Goal: Use online tool/utility: Utilize a website feature to perform a specific function

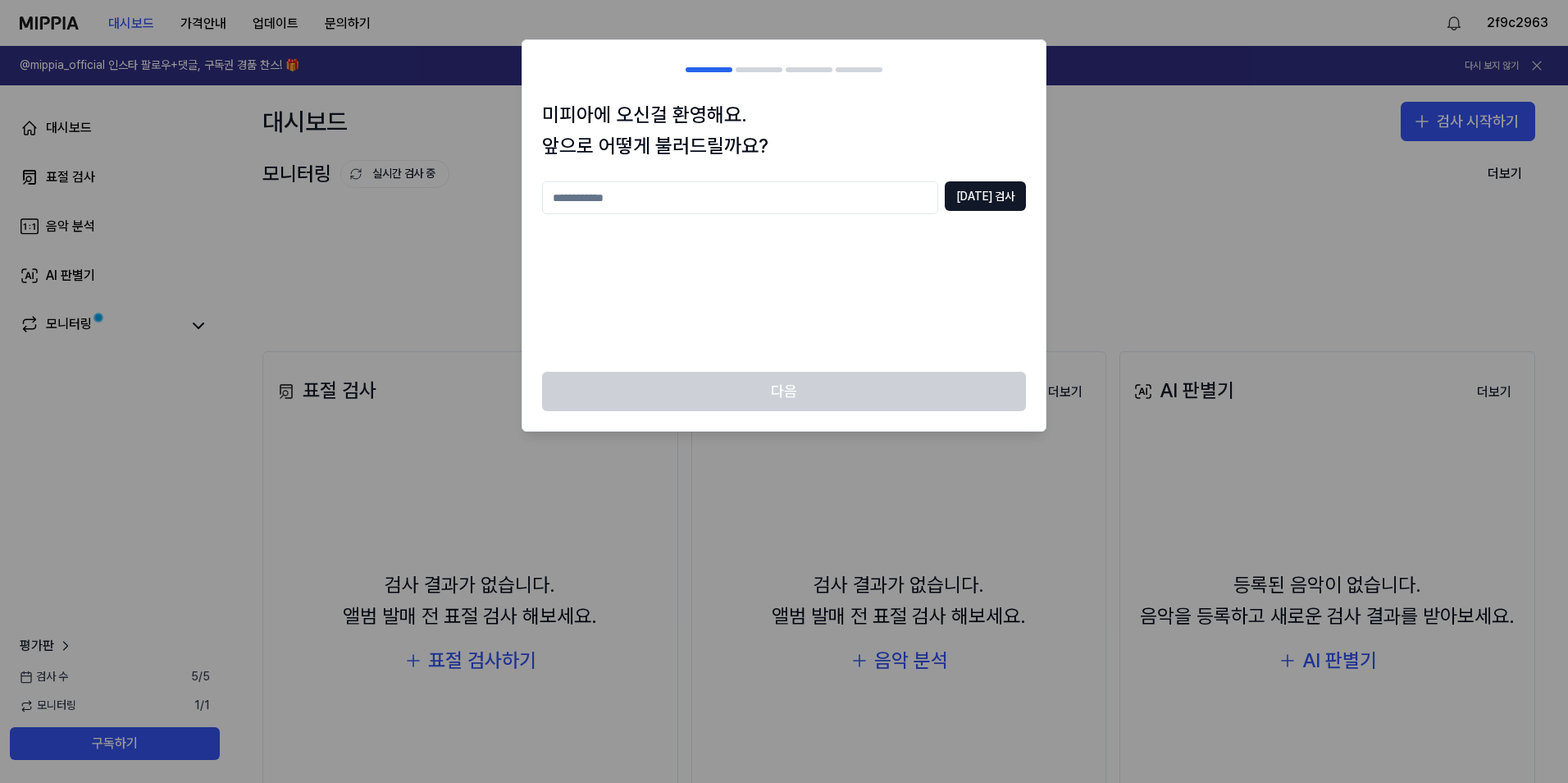
click at [762, 269] on div "[DATE] 검사" at bounding box center [784, 266] width 484 height 171
click at [810, 206] on input "text" at bounding box center [740, 197] width 396 height 33
click at [970, 193] on button "[DATE] 검사" at bounding box center [985, 196] width 81 height 29
click at [911, 199] on input "****" at bounding box center [740, 197] width 396 height 33
type input "**********"
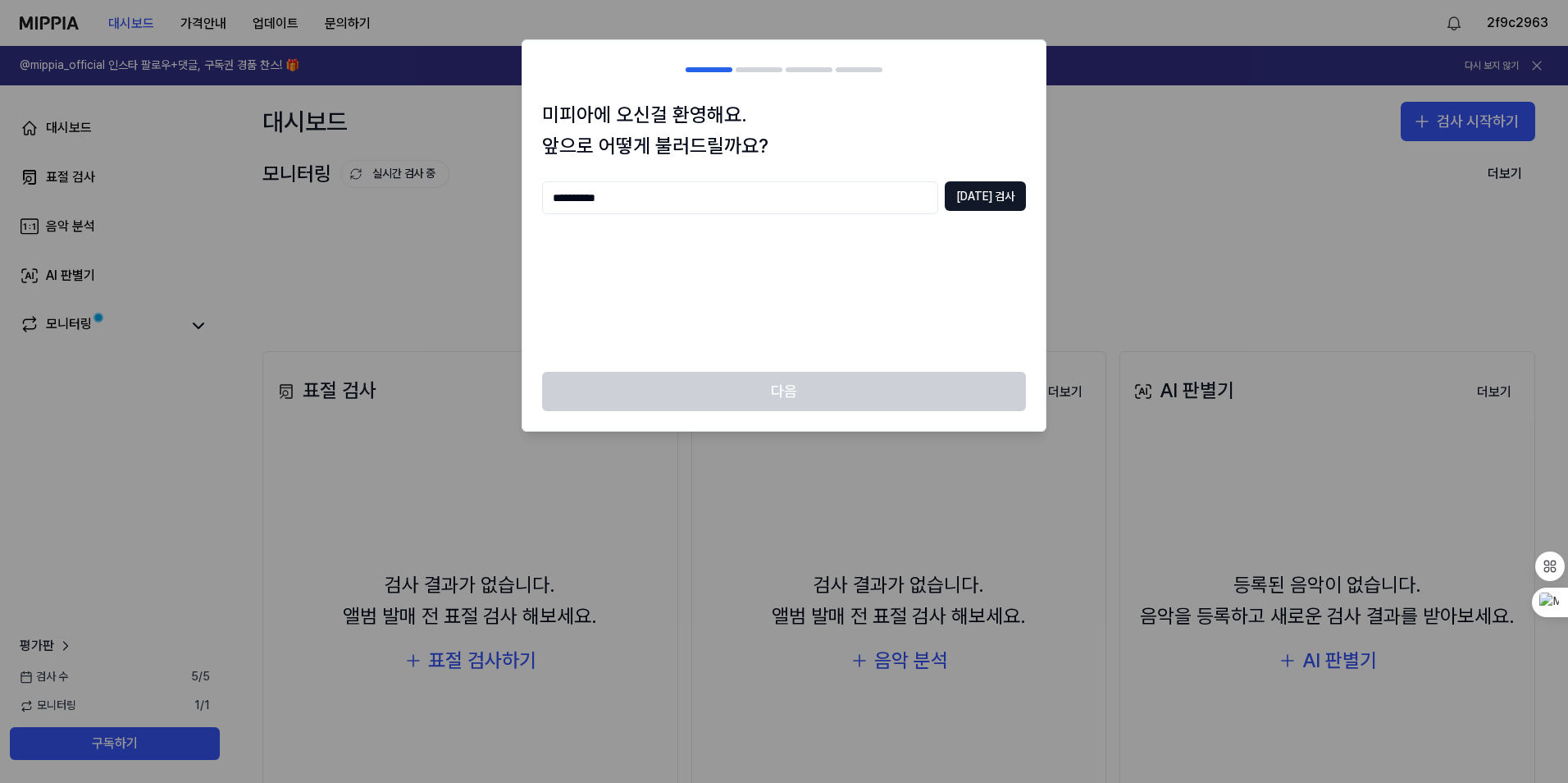
click at [958, 189] on div "**********" at bounding box center [784, 197] width 484 height 33
click at [969, 196] on button "[DATE] 검사" at bounding box center [985, 196] width 81 height 29
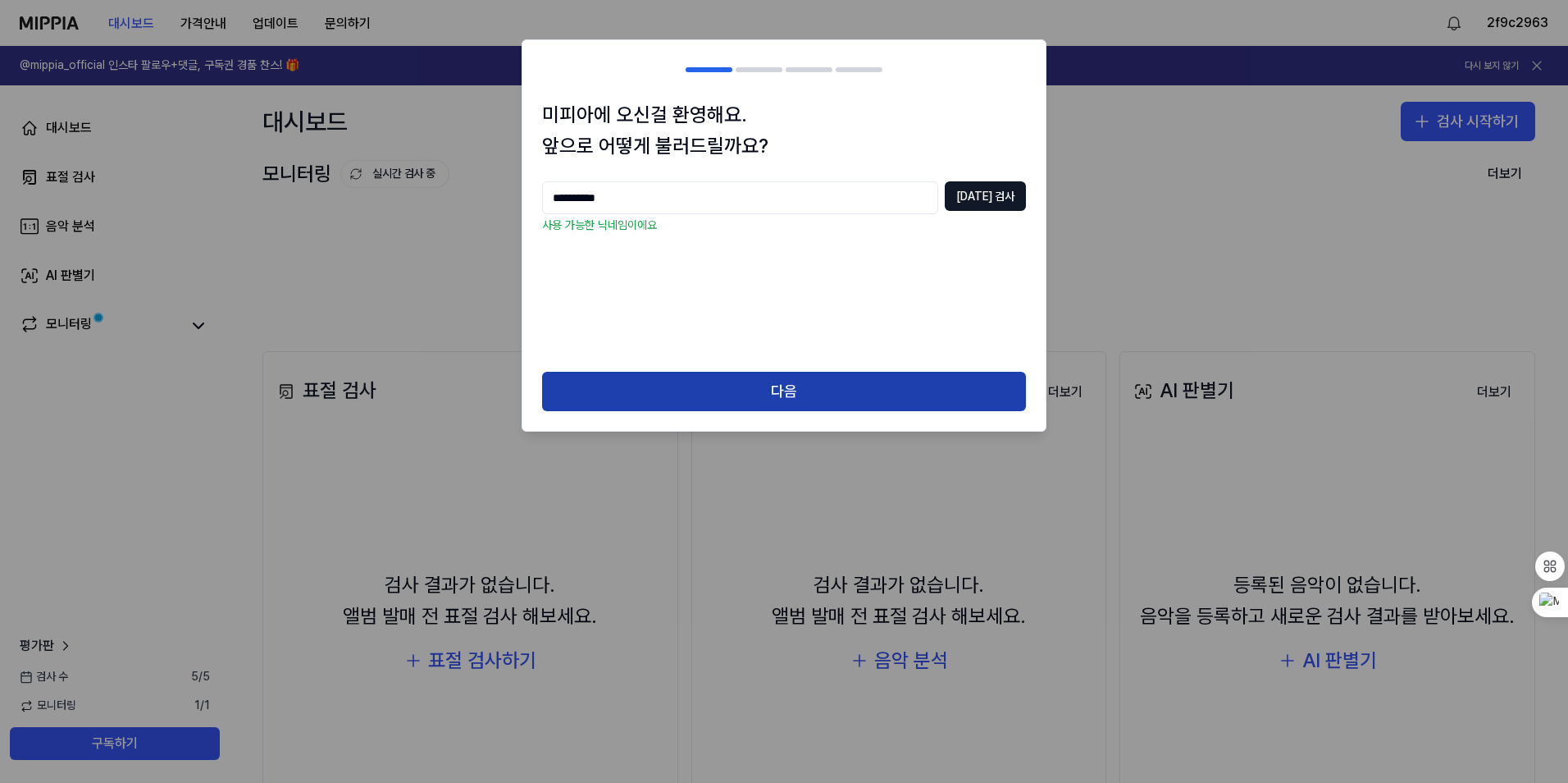
click at [838, 406] on button "다음" at bounding box center [784, 391] width 484 height 39
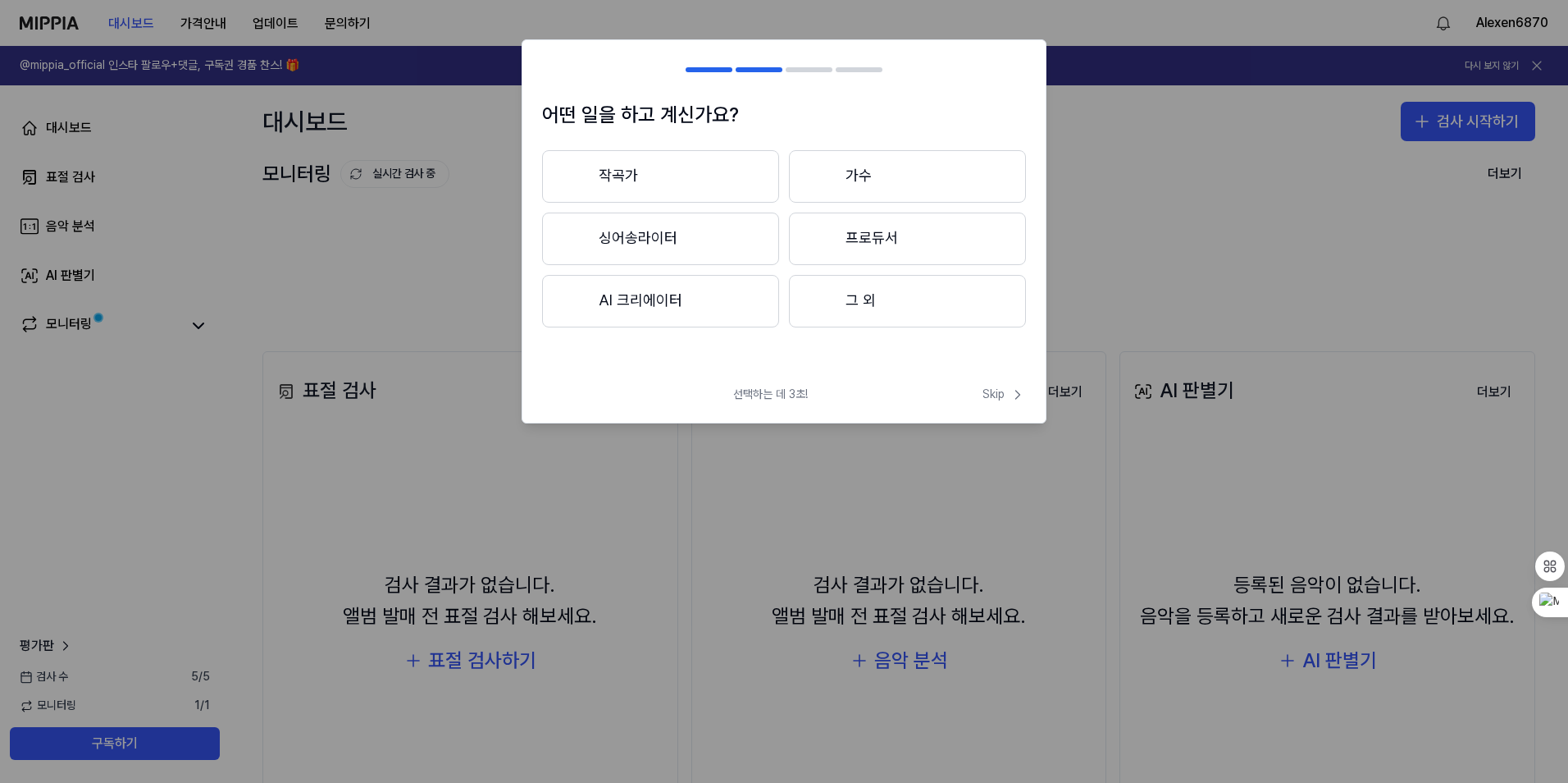
click at [725, 177] on button "작곡가" at bounding box center [660, 176] width 237 height 53
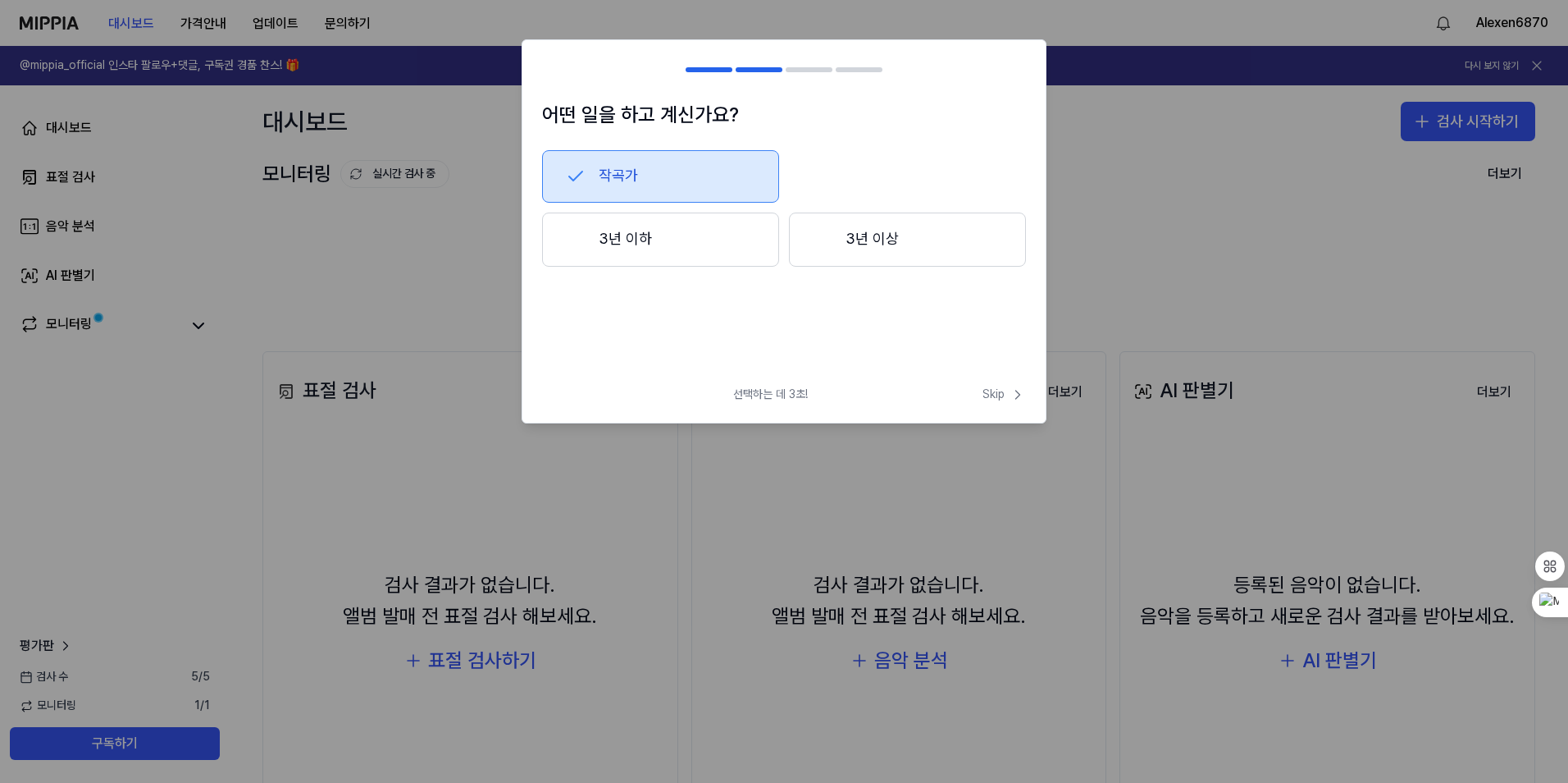
click at [684, 184] on button "작곡가" at bounding box center [660, 176] width 237 height 53
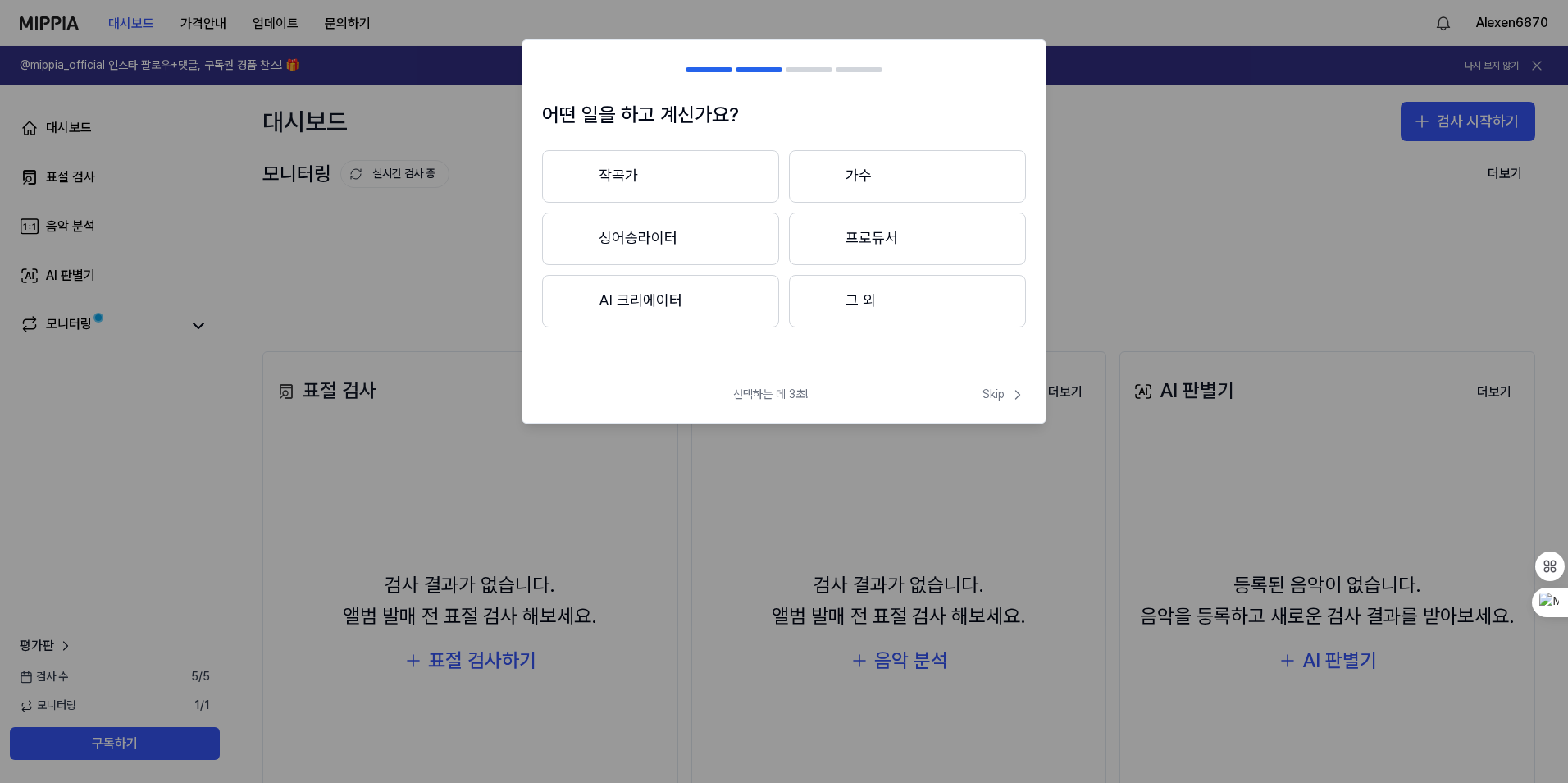
click at [684, 184] on button "작곡가" at bounding box center [660, 176] width 237 height 53
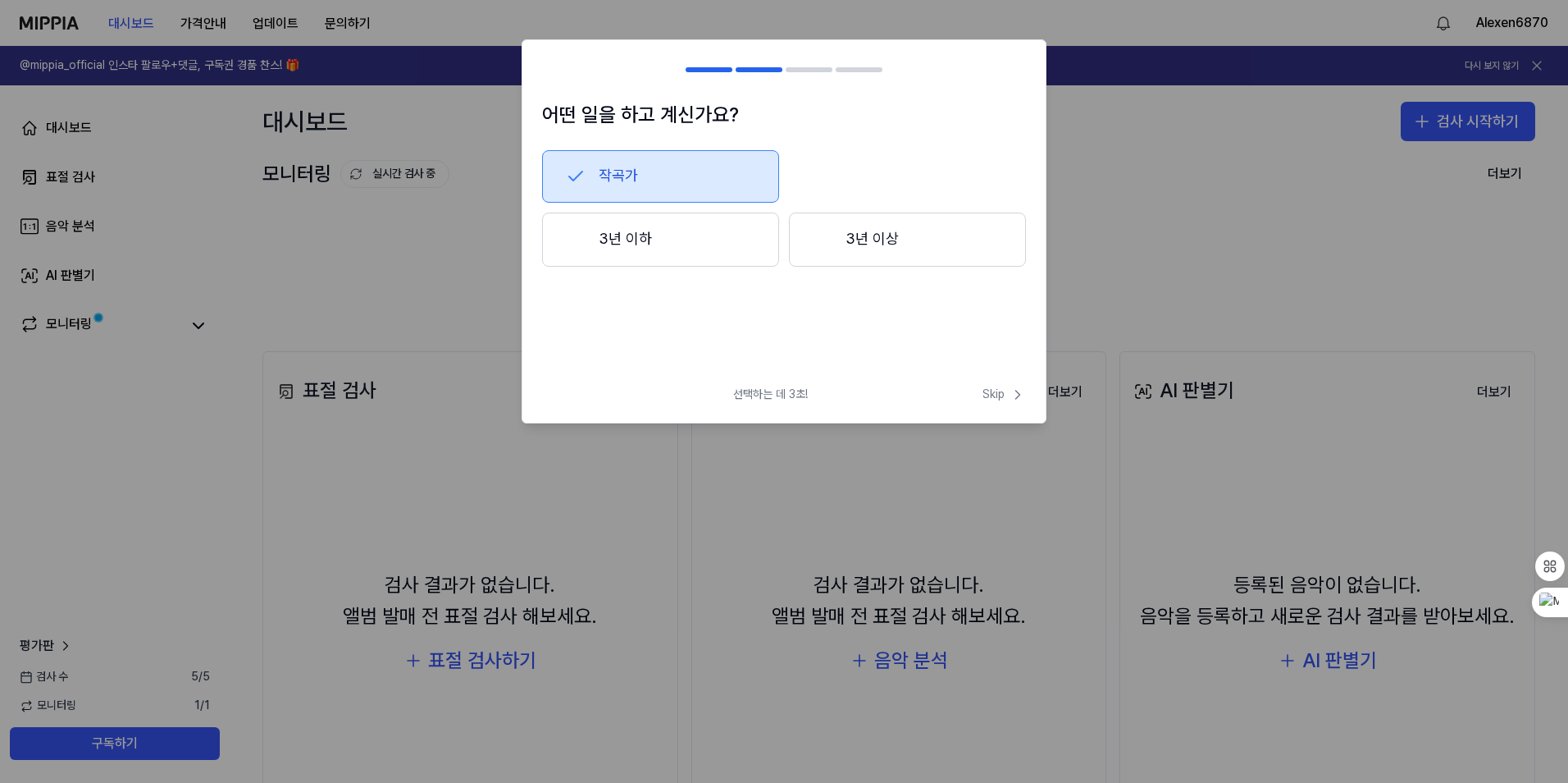
click at [684, 184] on button "작곡가" at bounding box center [660, 176] width 237 height 53
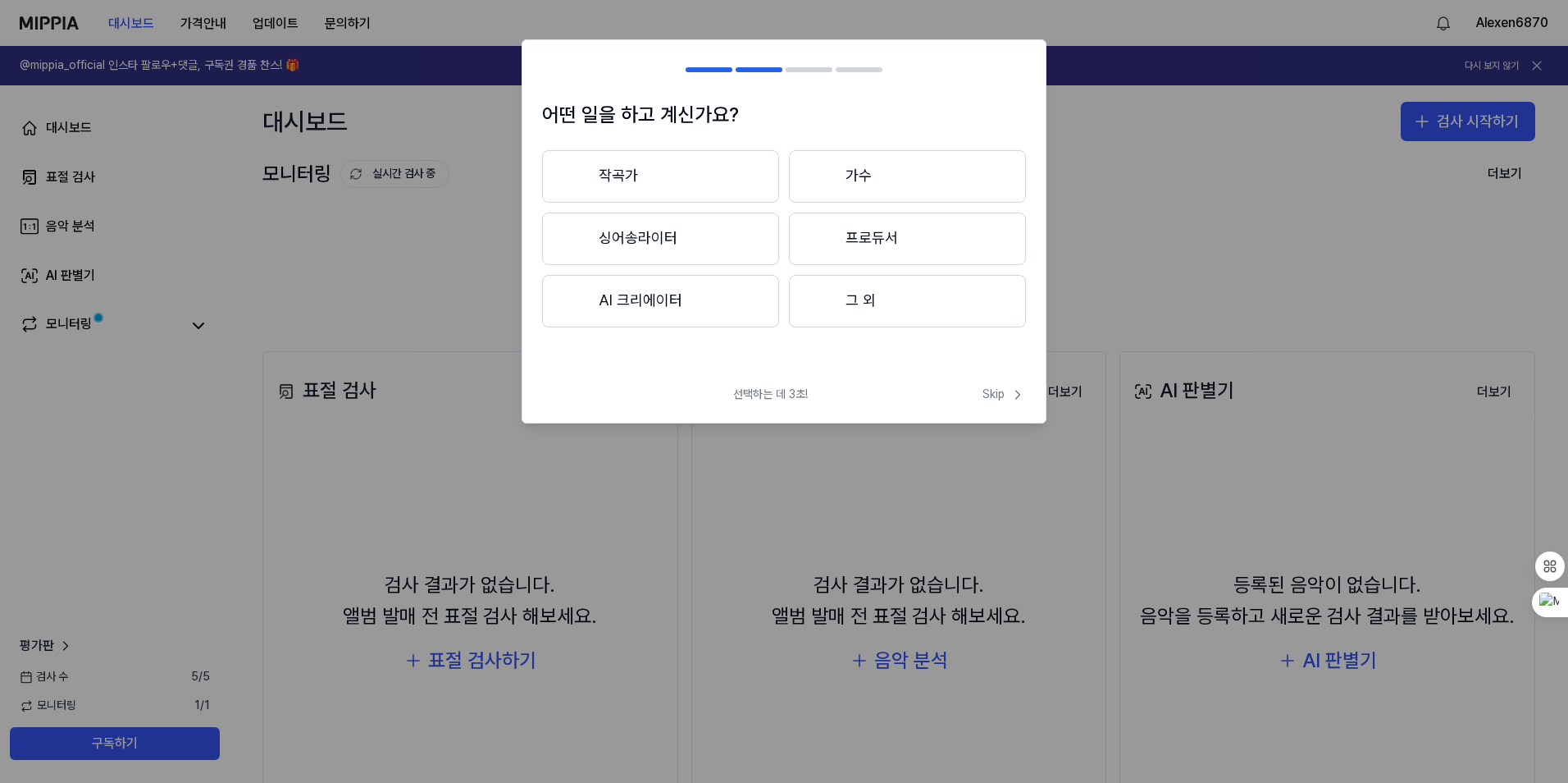
click at [853, 296] on button "그 외" at bounding box center [907, 301] width 237 height 53
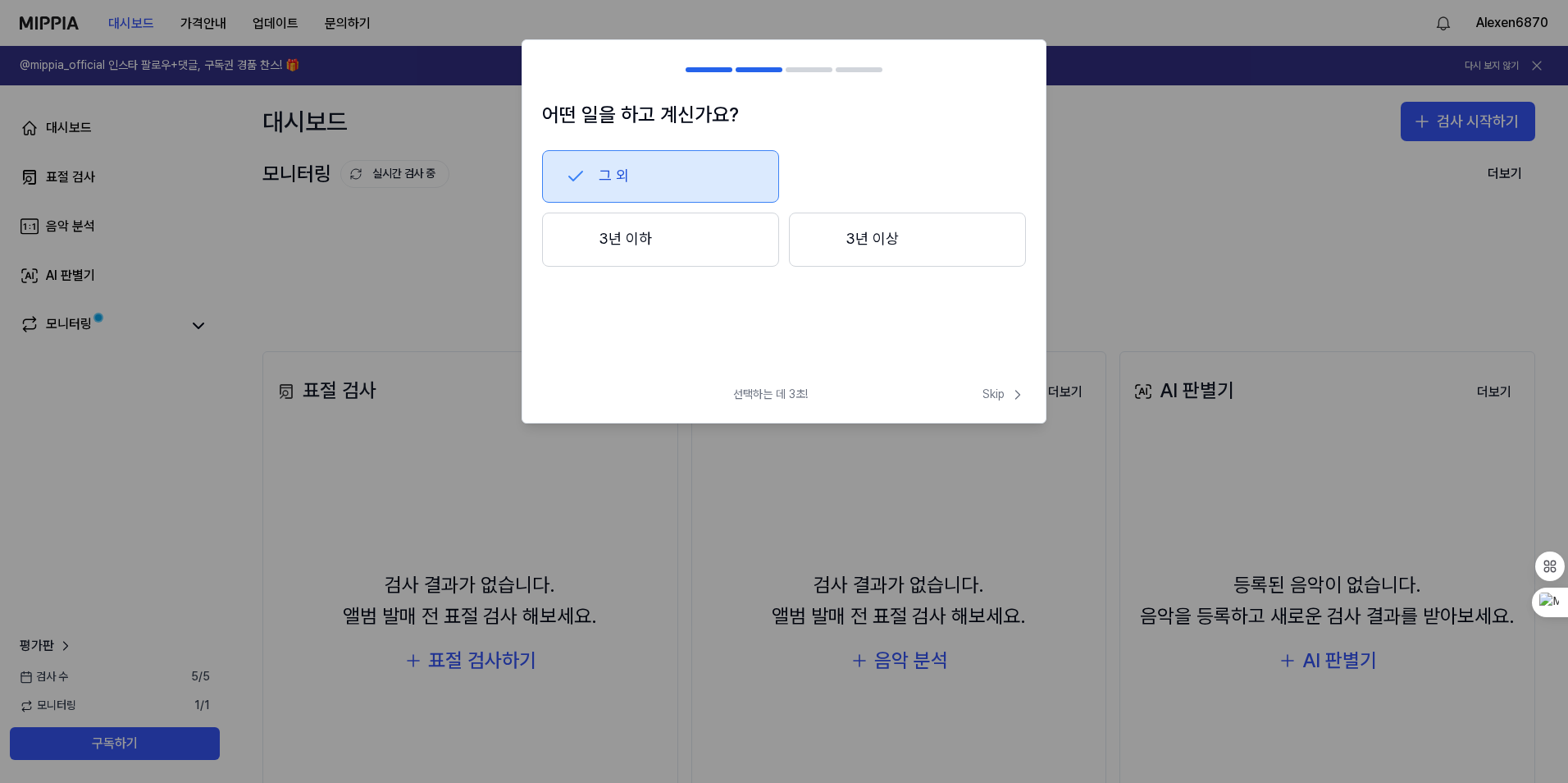
click at [654, 162] on button "그 외" at bounding box center [660, 176] width 237 height 53
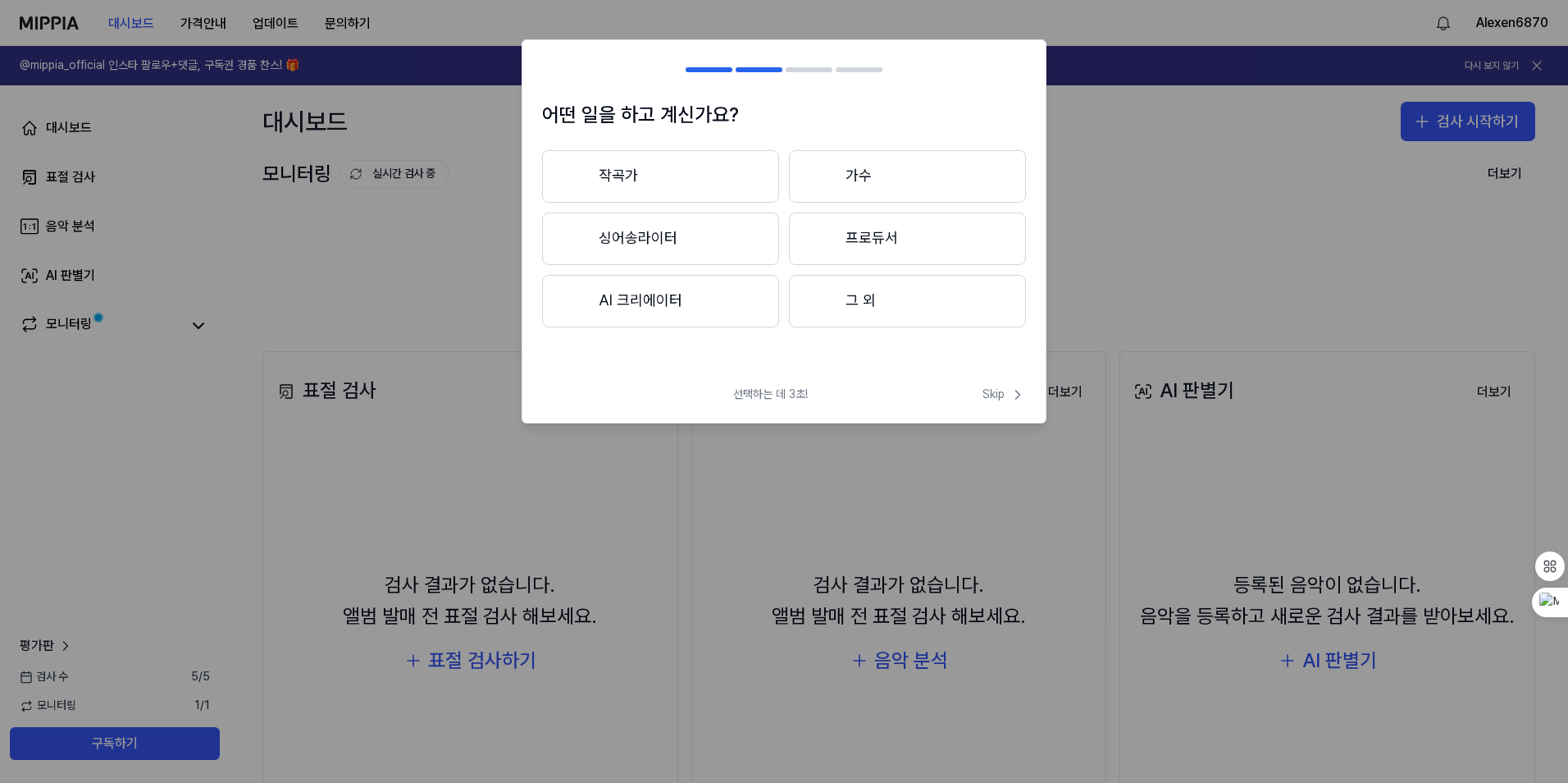
click at [714, 166] on button "작곡가" at bounding box center [660, 176] width 237 height 53
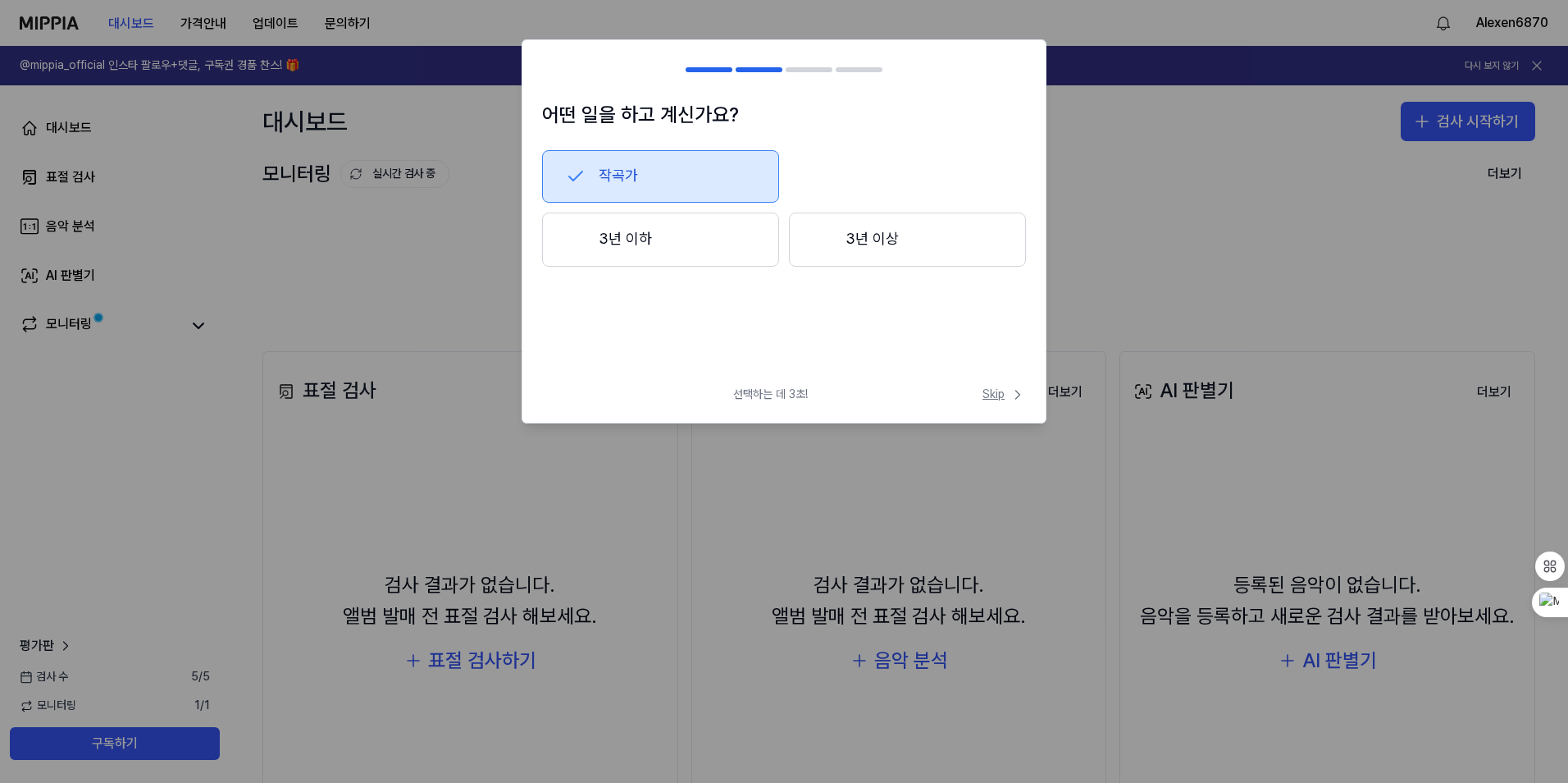
click at [996, 395] on span "Skip" at bounding box center [1004, 395] width 44 height 16
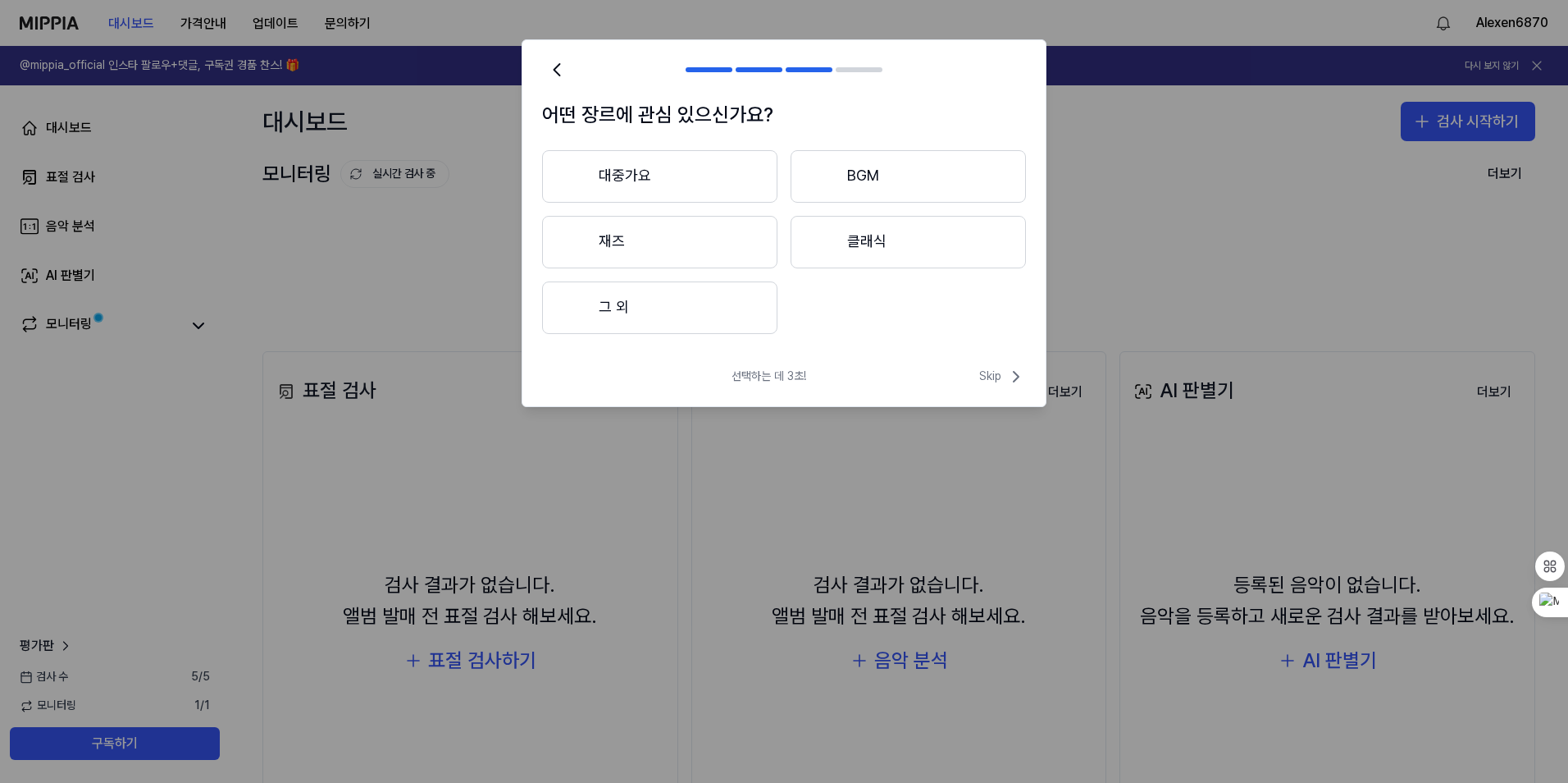
click at [667, 179] on button "대중가요" at bounding box center [659, 176] width 235 height 53
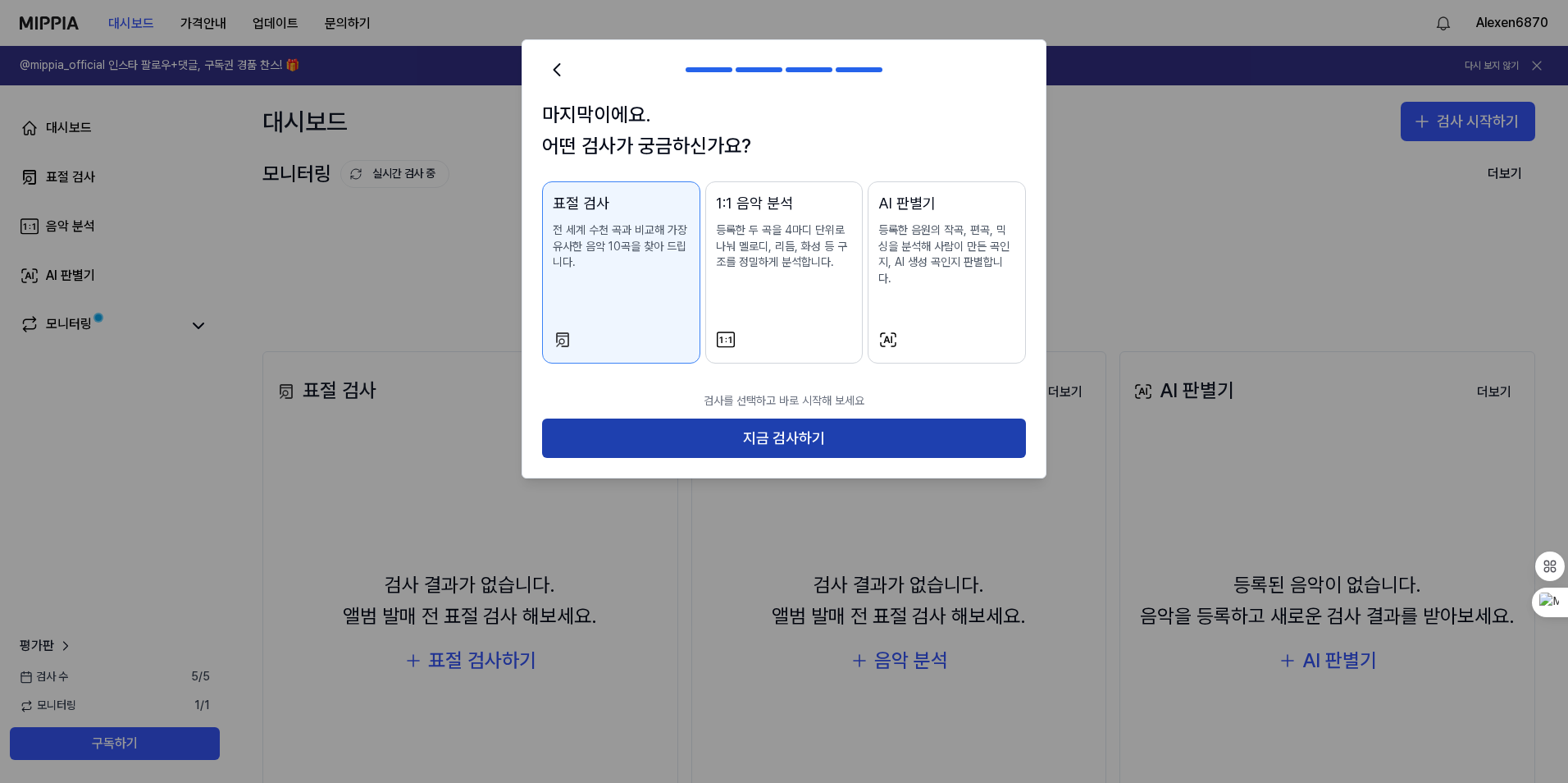
click at [860, 427] on button "지금 검사하기" at bounding box center [784, 437] width 484 height 39
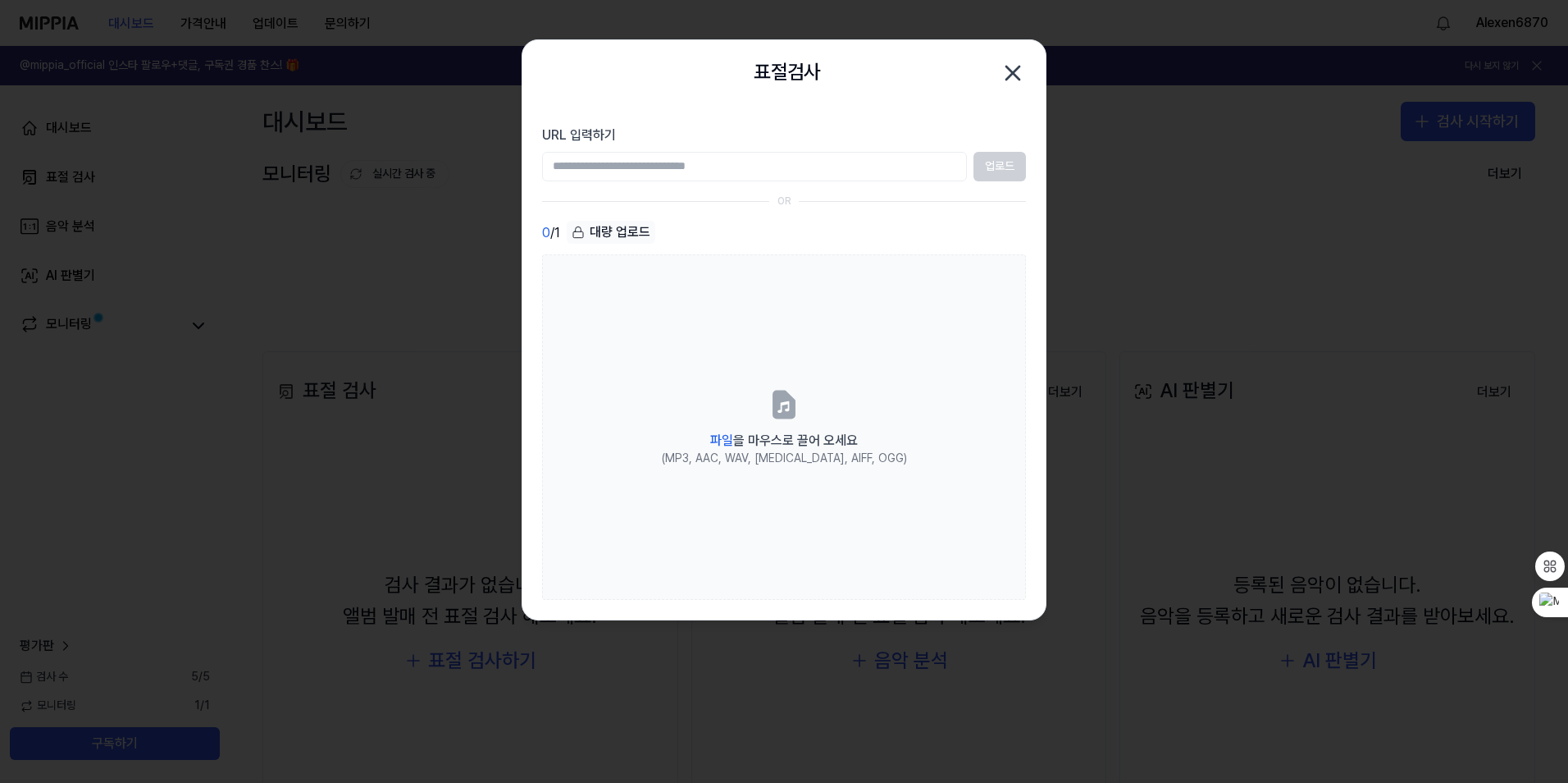
click at [881, 164] on input "URL 입력하기" at bounding box center [754, 166] width 424 height 29
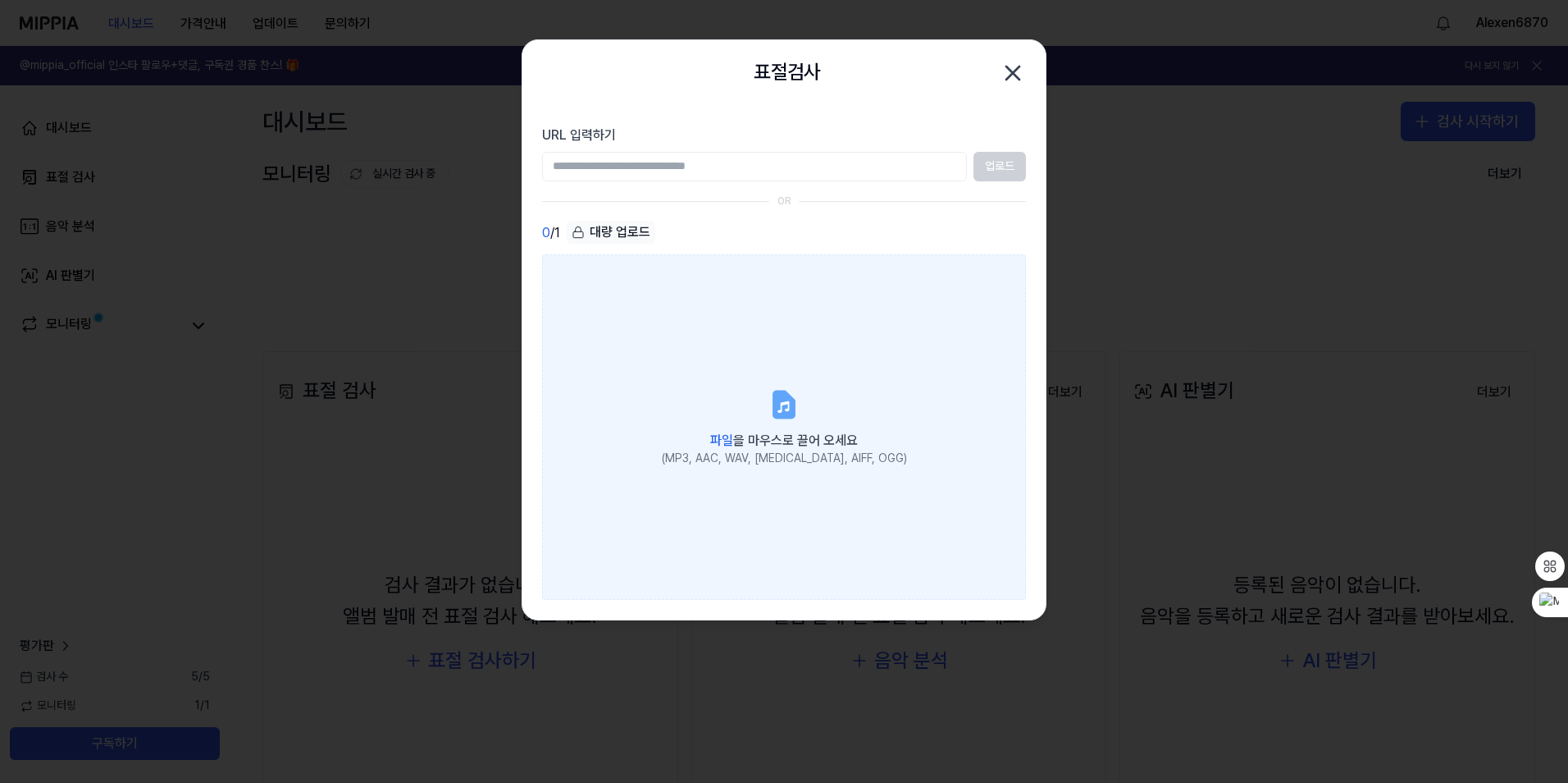
click at [821, 455] on div "(MP3, AAC, WAV, [MEDICAL_DATA], AIFF, OGG)" at bounding box center [784, 458] width 245 height 16
click at [0, 0] on input "파일 을 마우스로 끌어 오세요 (MP3, AAC, WAV, [MEDICAL_DATA], AIFF, OGG)" at bounding box center [0, 0] width 0 height 0
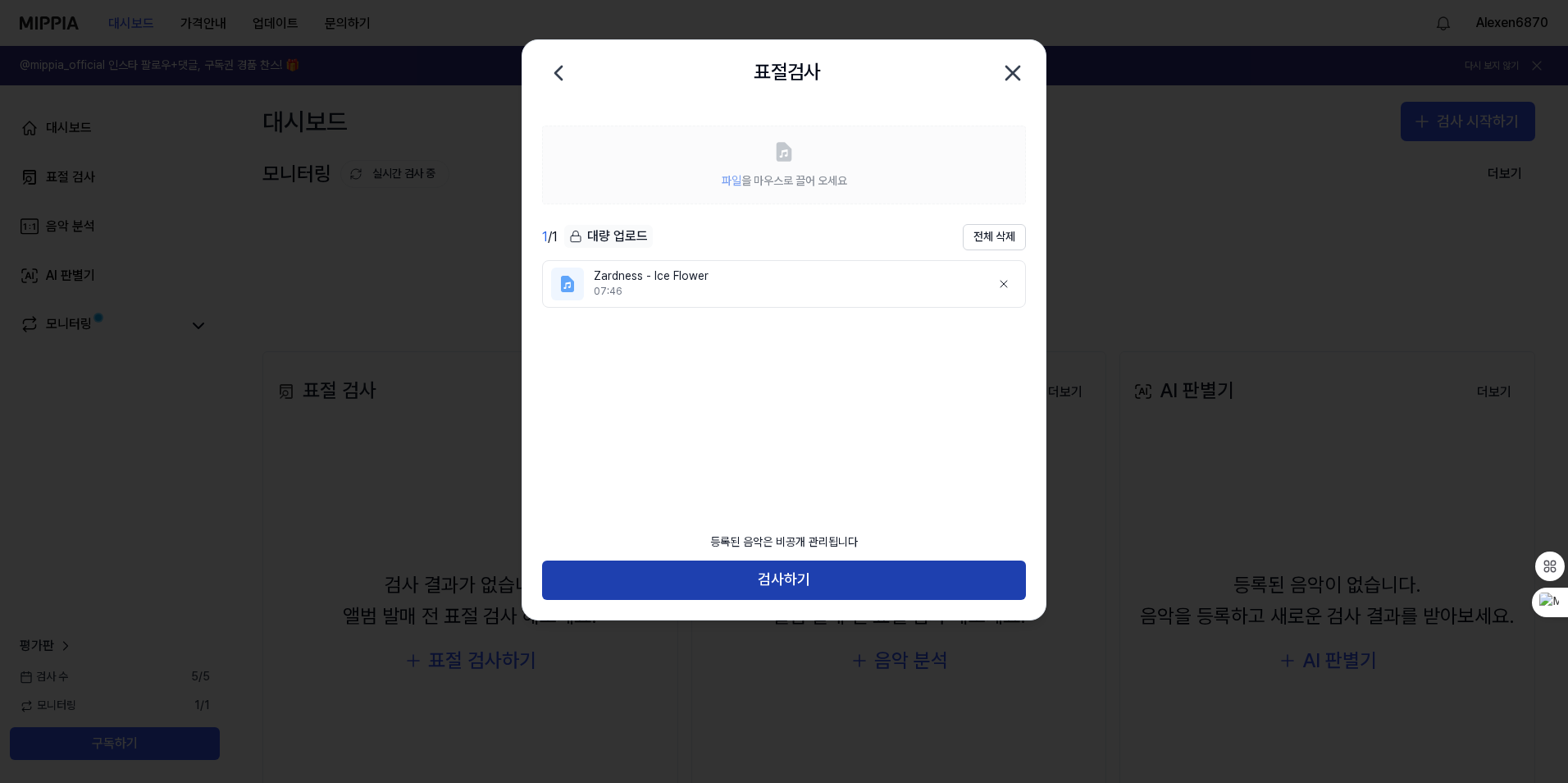
click at [854, 574] on button "검사하기" at bounding box center [784, 579] width 484 height 39
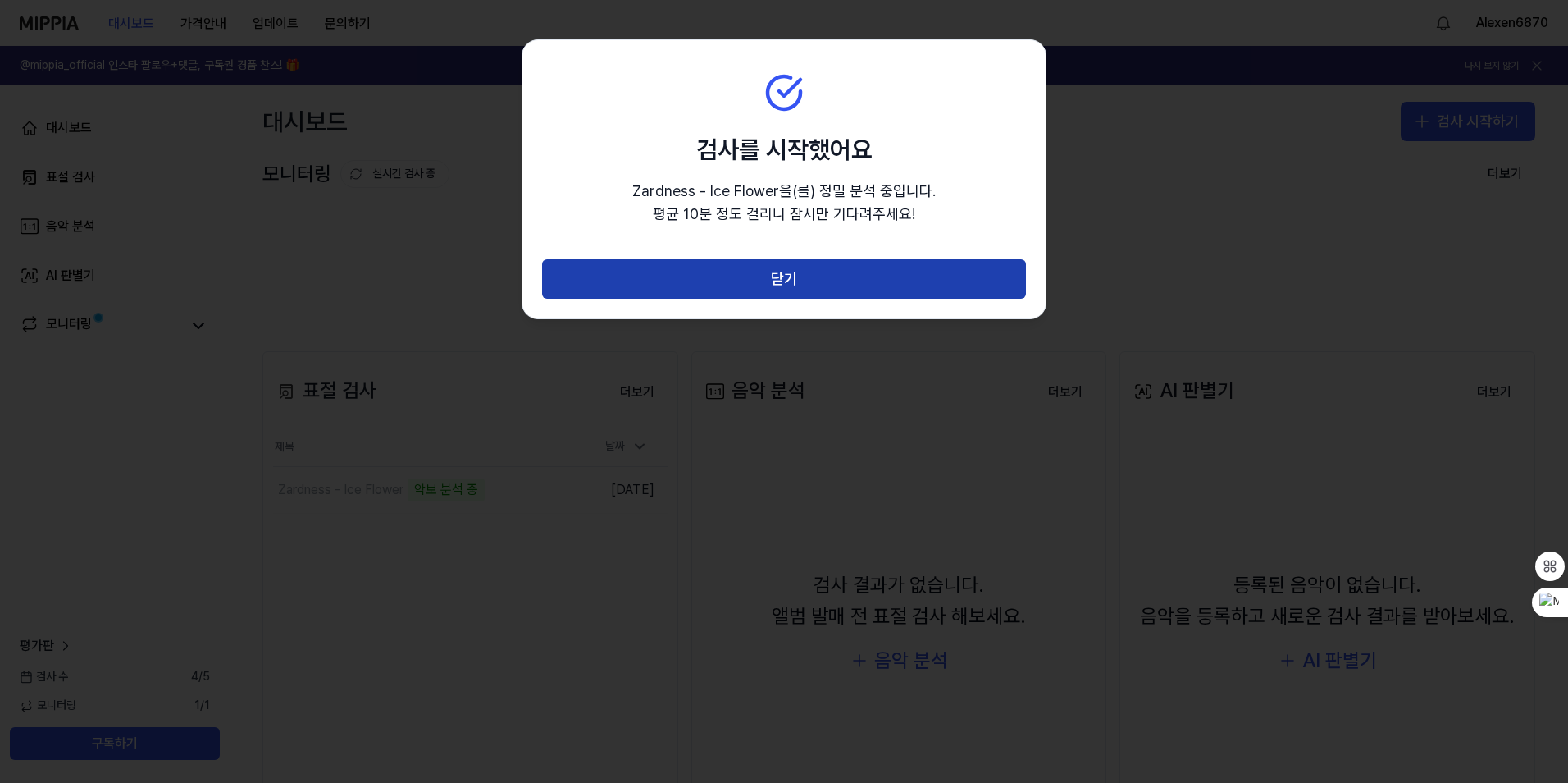
click at [820, 267] on button "닫기" at bounding box center [784, 278] width 484 height 39
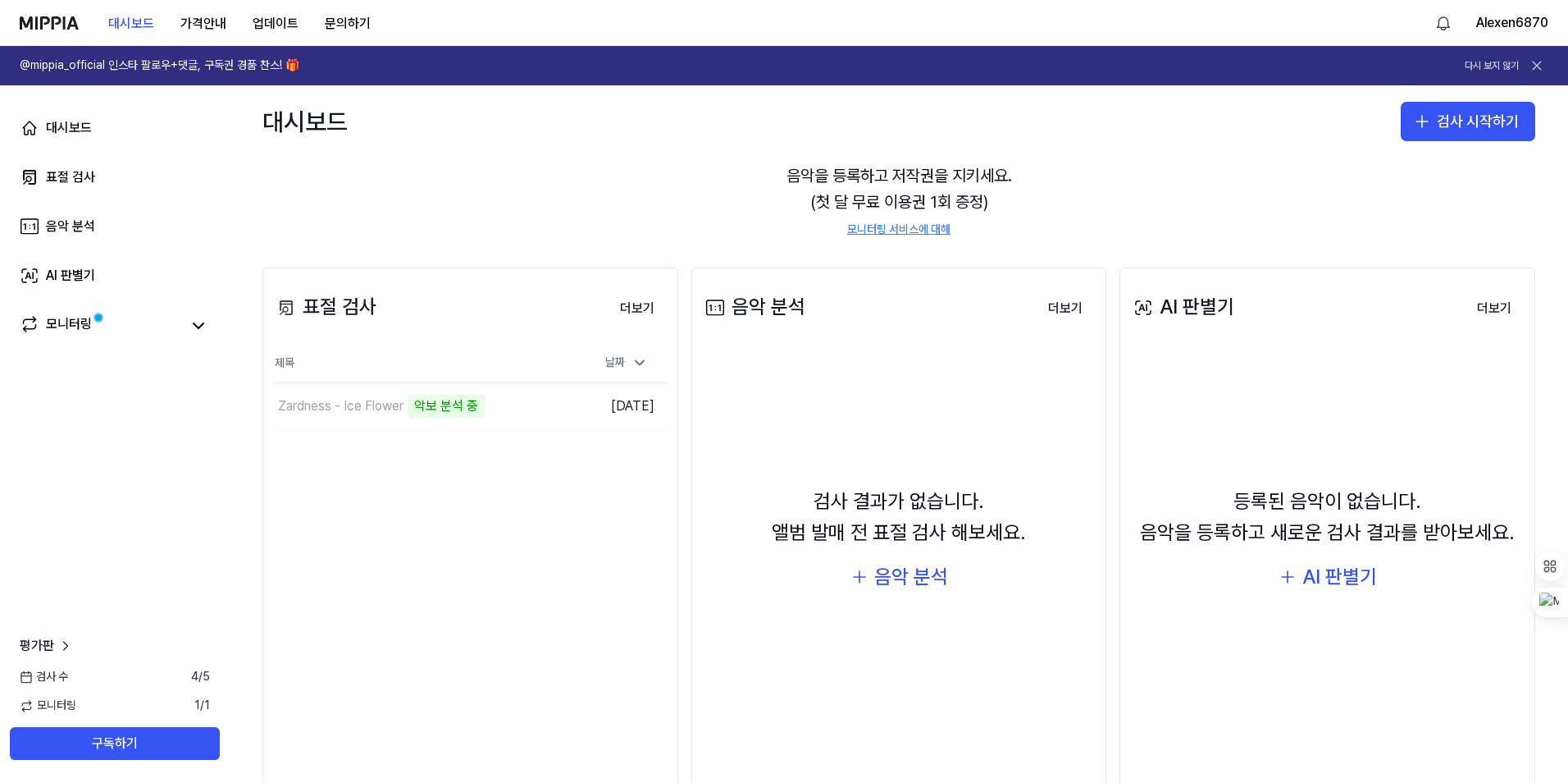
scroll to position [122, 0]
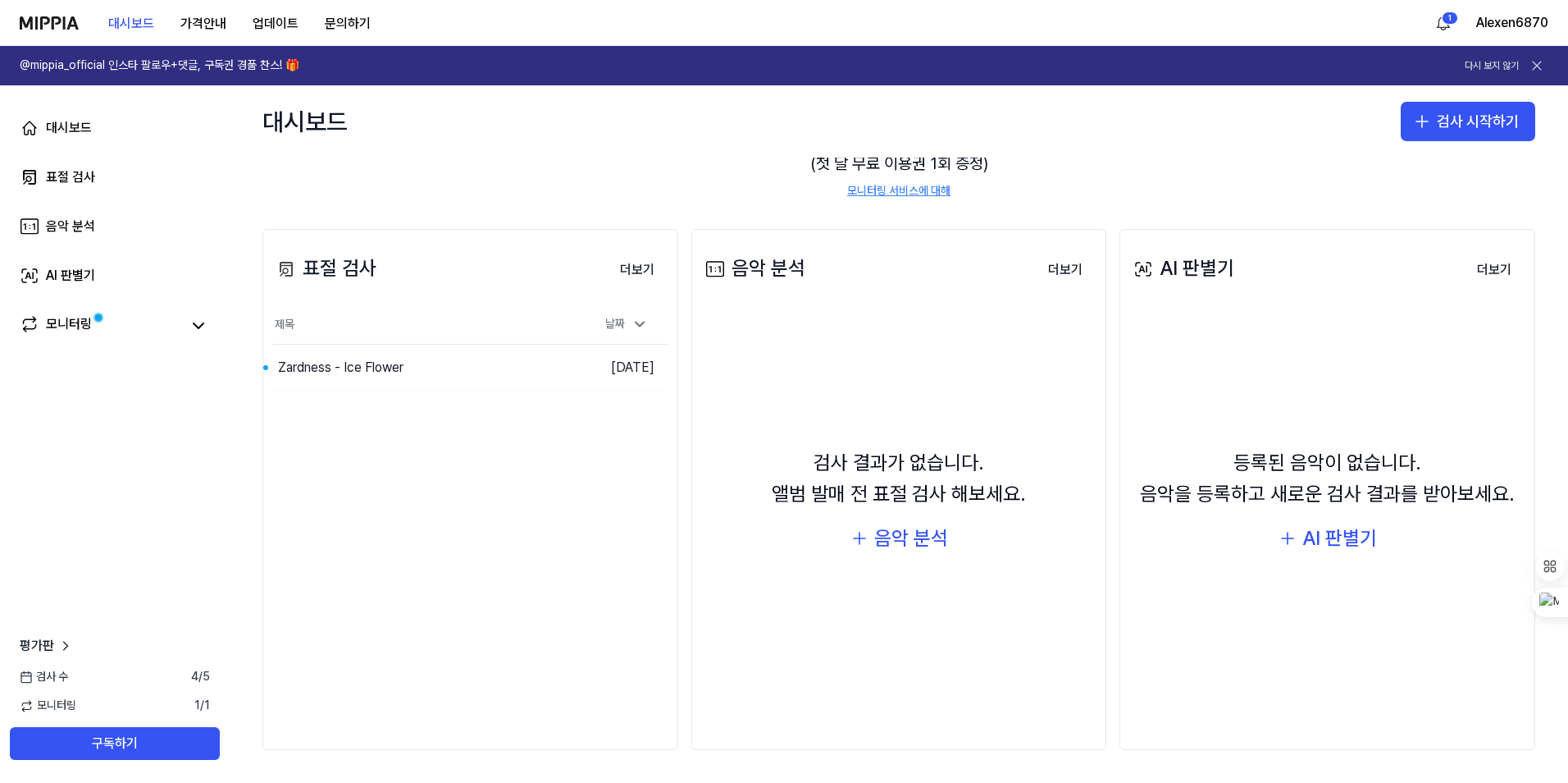
click at [305, 517] on div "표절 검사 더보기 표절 검사 제목 날짜 Zardness - Ice Flower 이동하기 [DATE] 더보기" at bounding box center [471, 489] width 416 height 521
click at [409, 379] on div "Zardness - Ice Flower" at bounding box center [388, 367] width 229 height 46
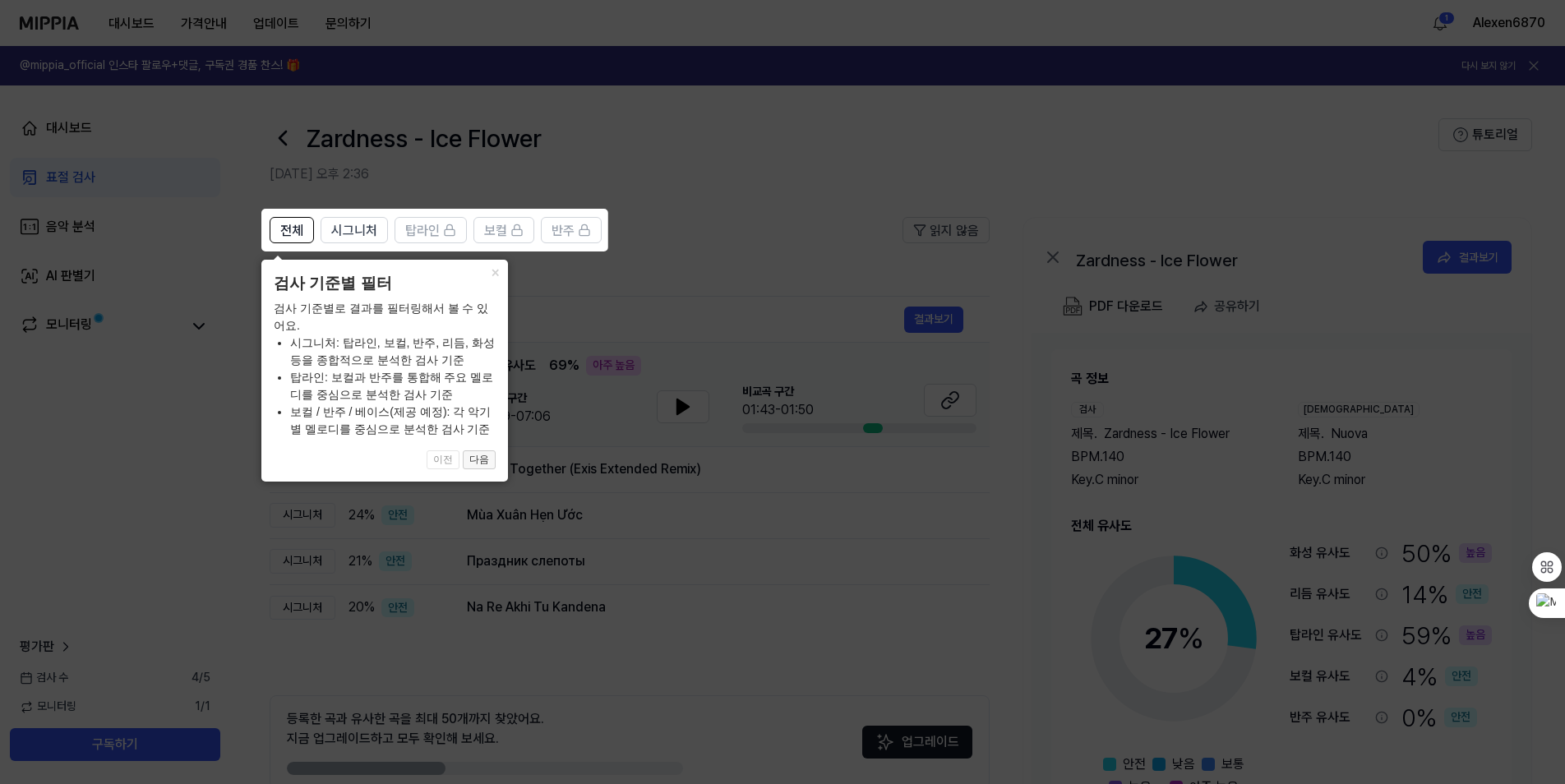
click at [476, 460] on button "다음" at bounding box center [479, 461] width 33 height 20
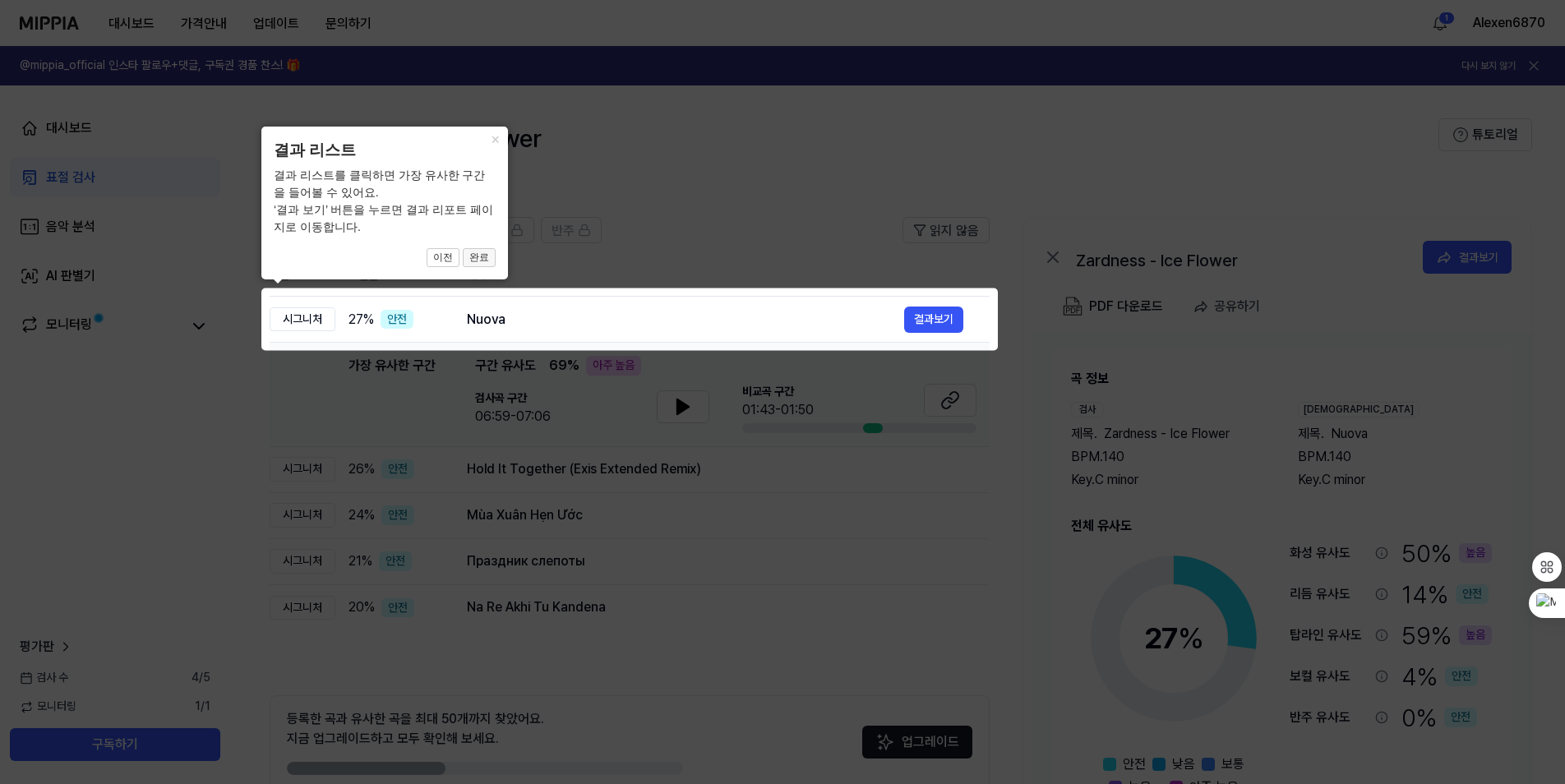
click at [476, 255] on button "완료" at bounding box center [479, 259] width 33 height 20
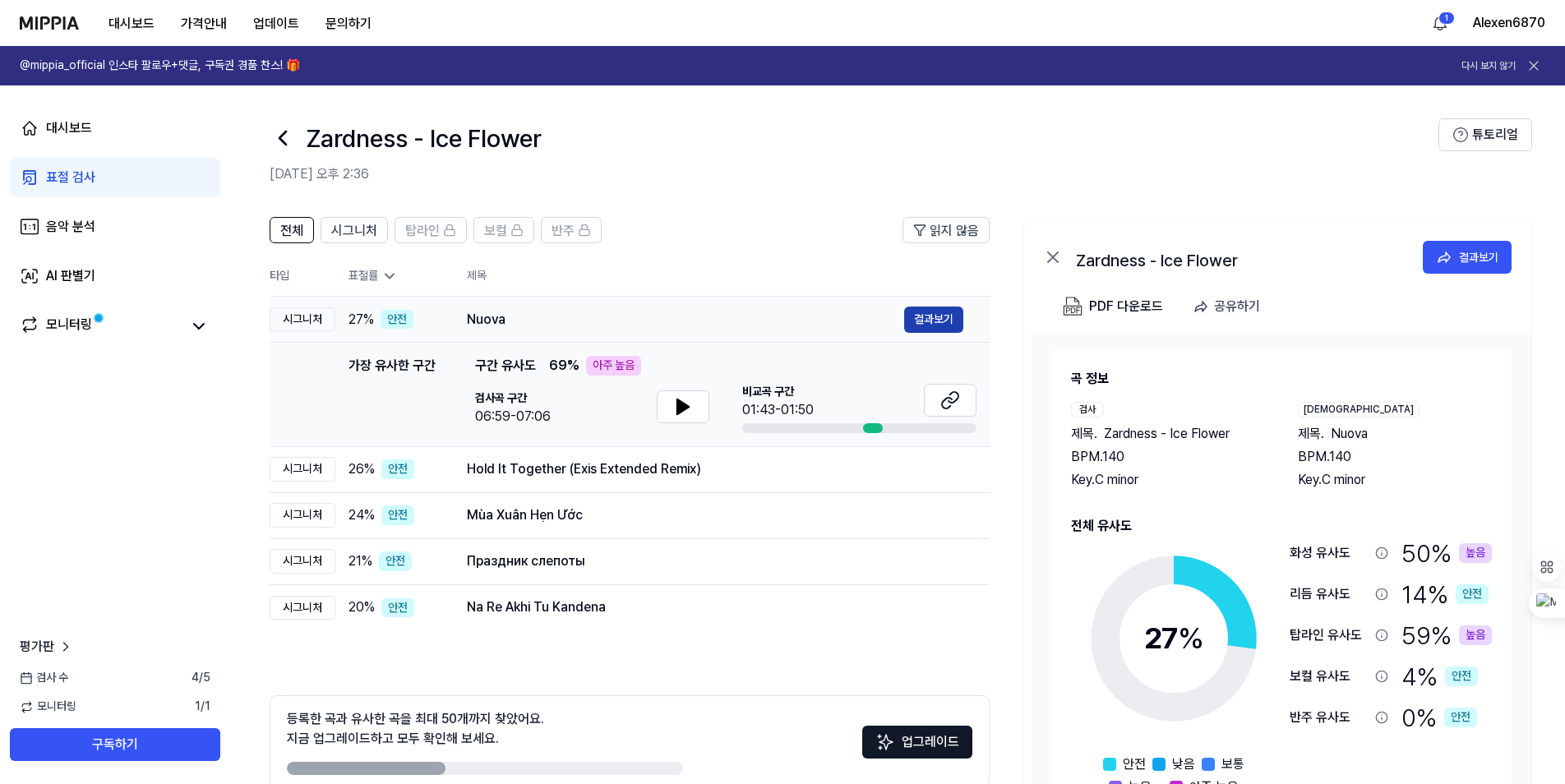
click at [924, 324] on button "결과보기" at bounding box center [934, 320] width 59 height 26
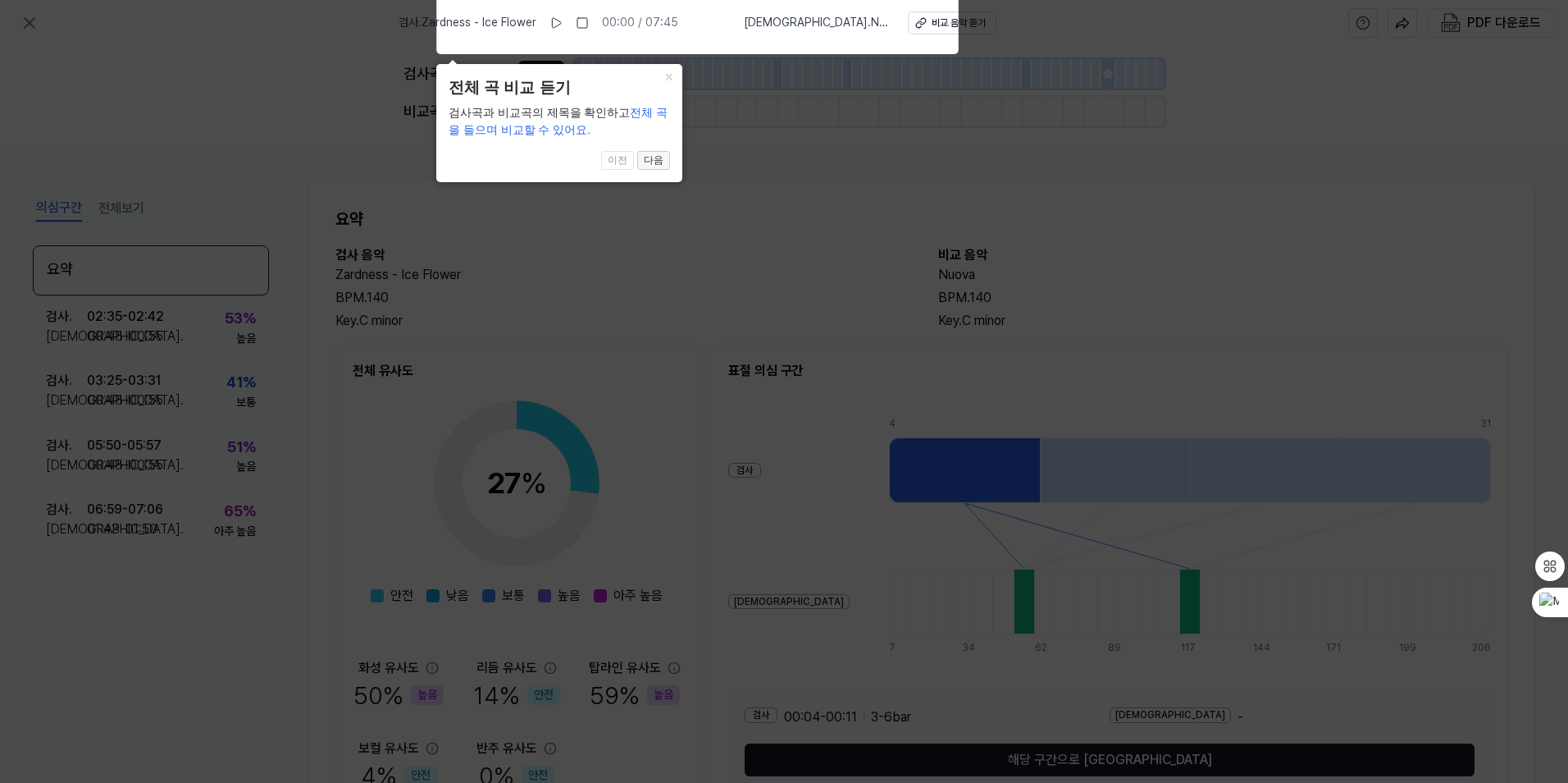
click at [649, 166] on button "다음" at bounding box center [654, 161] width 33 height 20
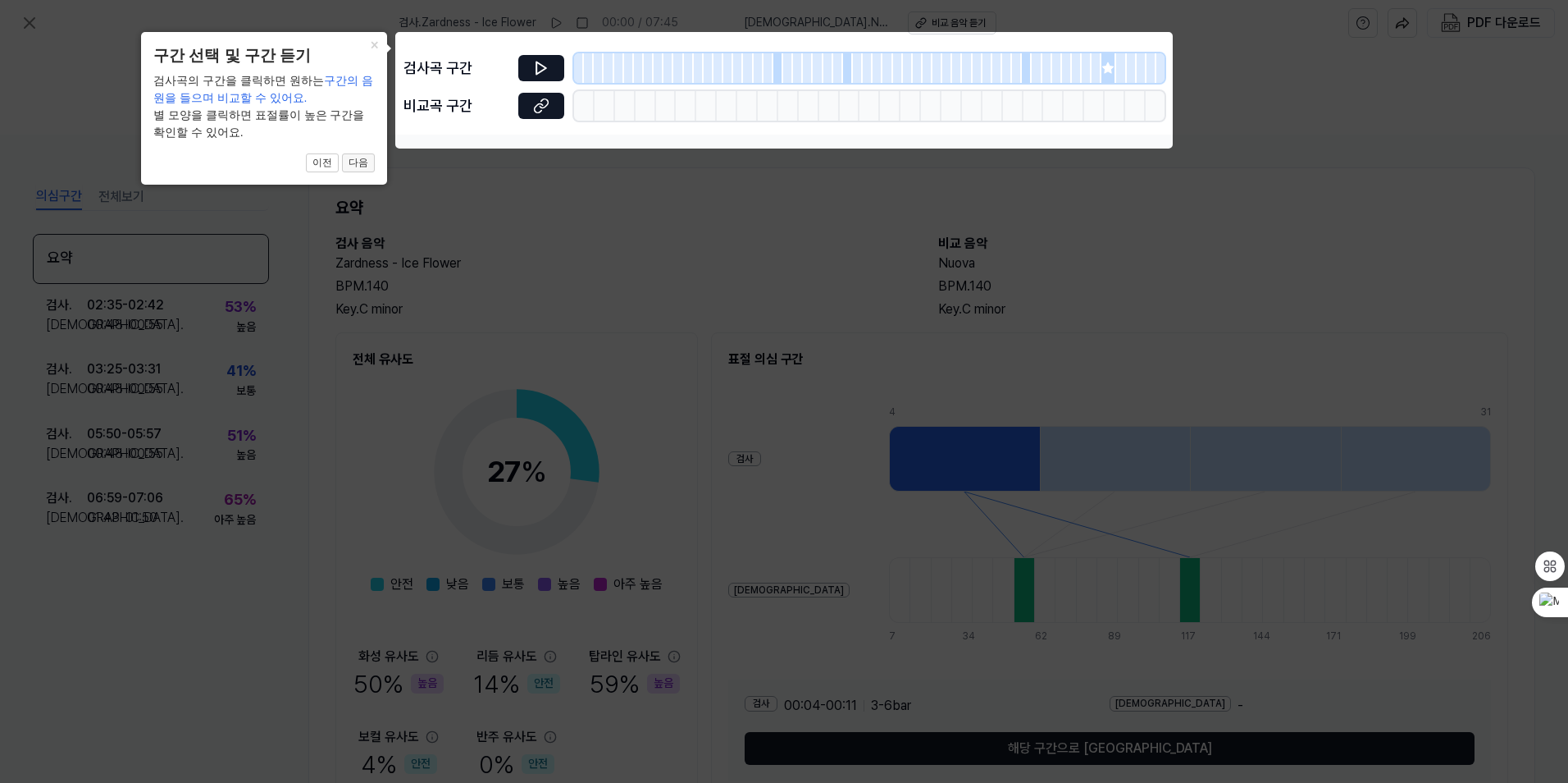
click at [361, 160] on button "다음" at bounding box center [358, 164] width 33 height 20
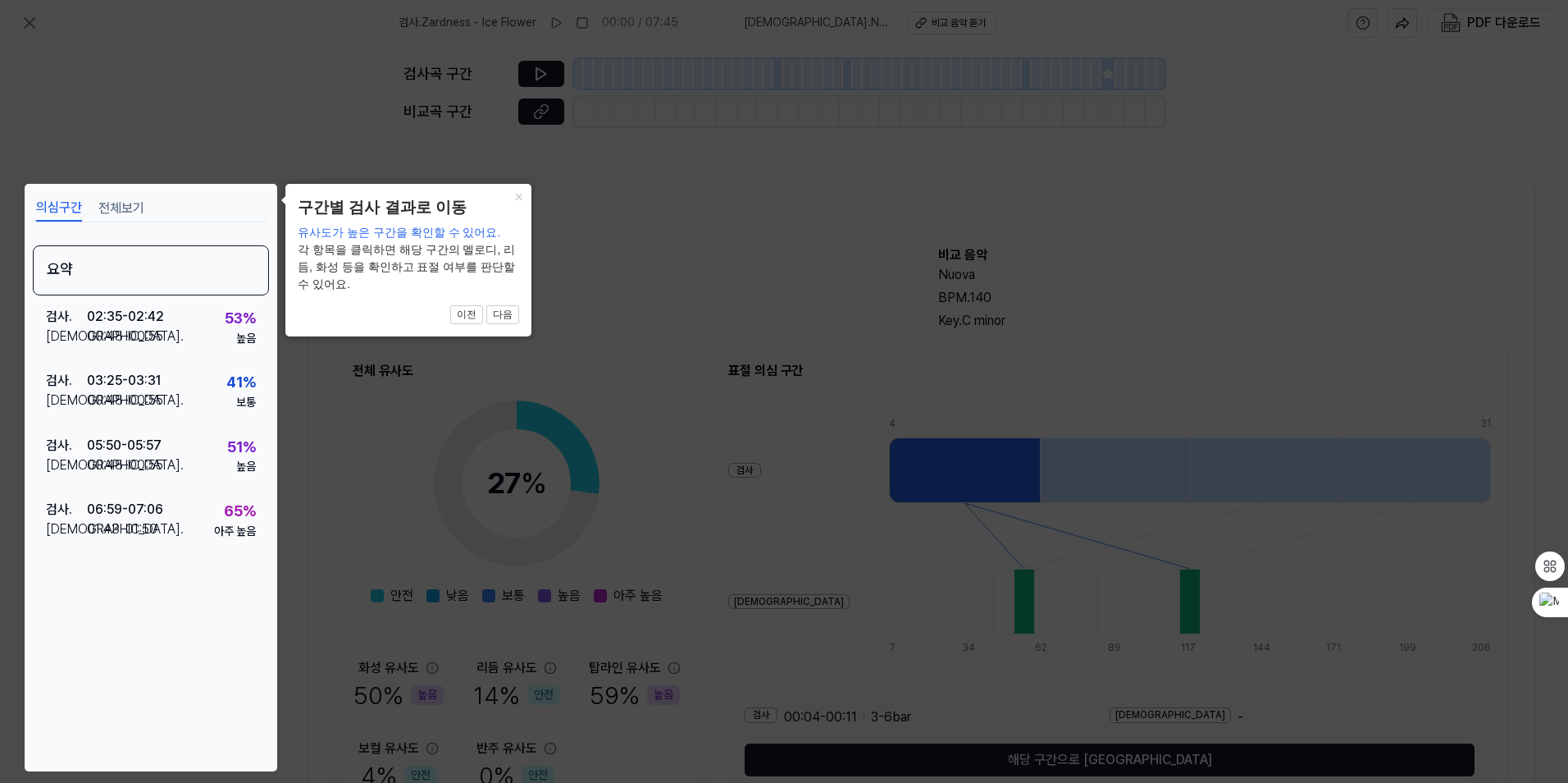
click at [524, 307] on div "× 구간별 검사 결과로 이동 유사도가 높은 구간을 확인할 수 있어요. 각 항목을 클릭하면 해당 구간의 멜로디, 리듬, 화성 등을 확인하고 표절…" at bounding box center [408, 260] width 246 height 153
click at [516, 307] on button "다음" at bounding box center [503, 316] width 33 height 20
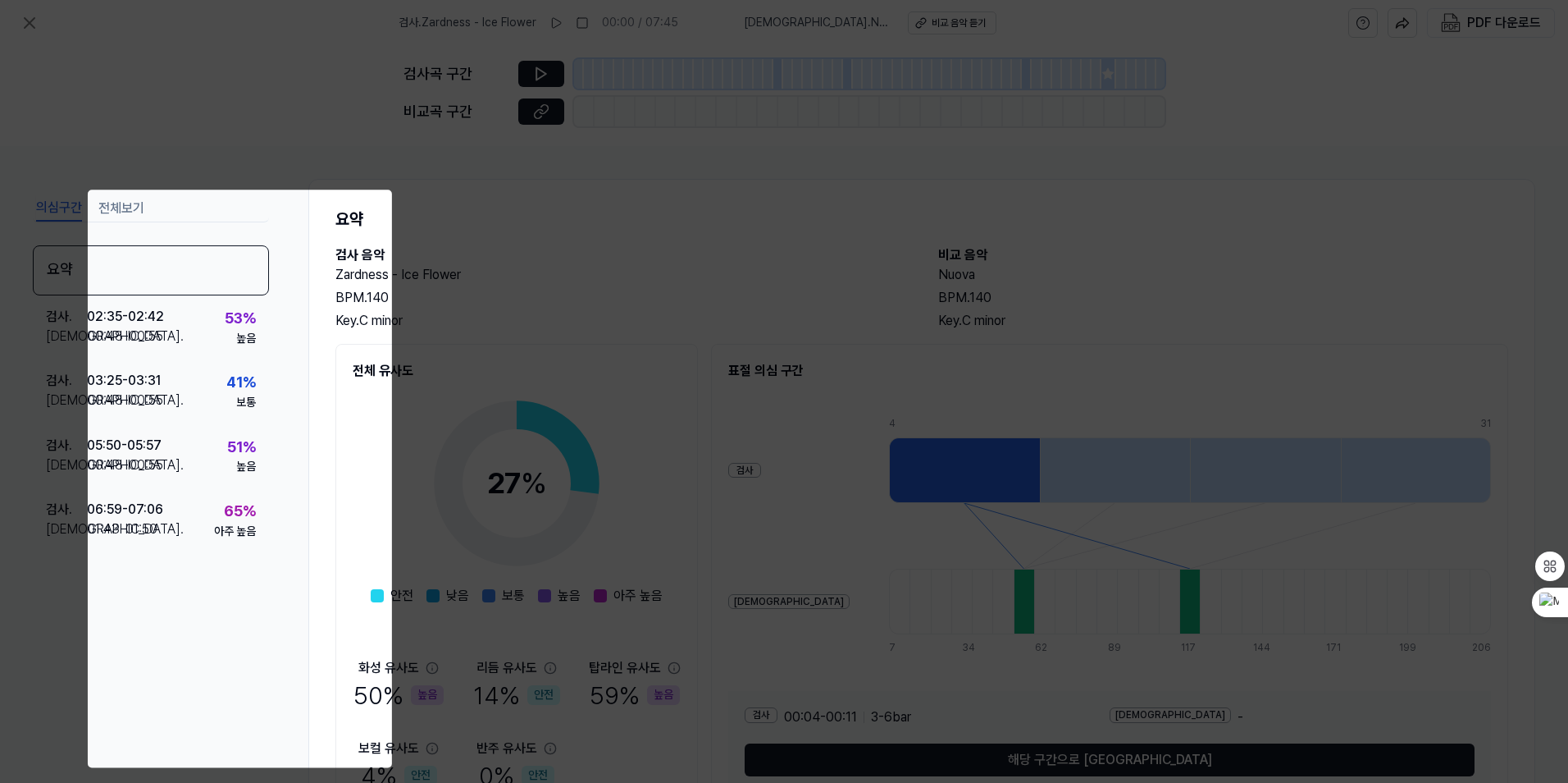
scroll to position [87, 0]
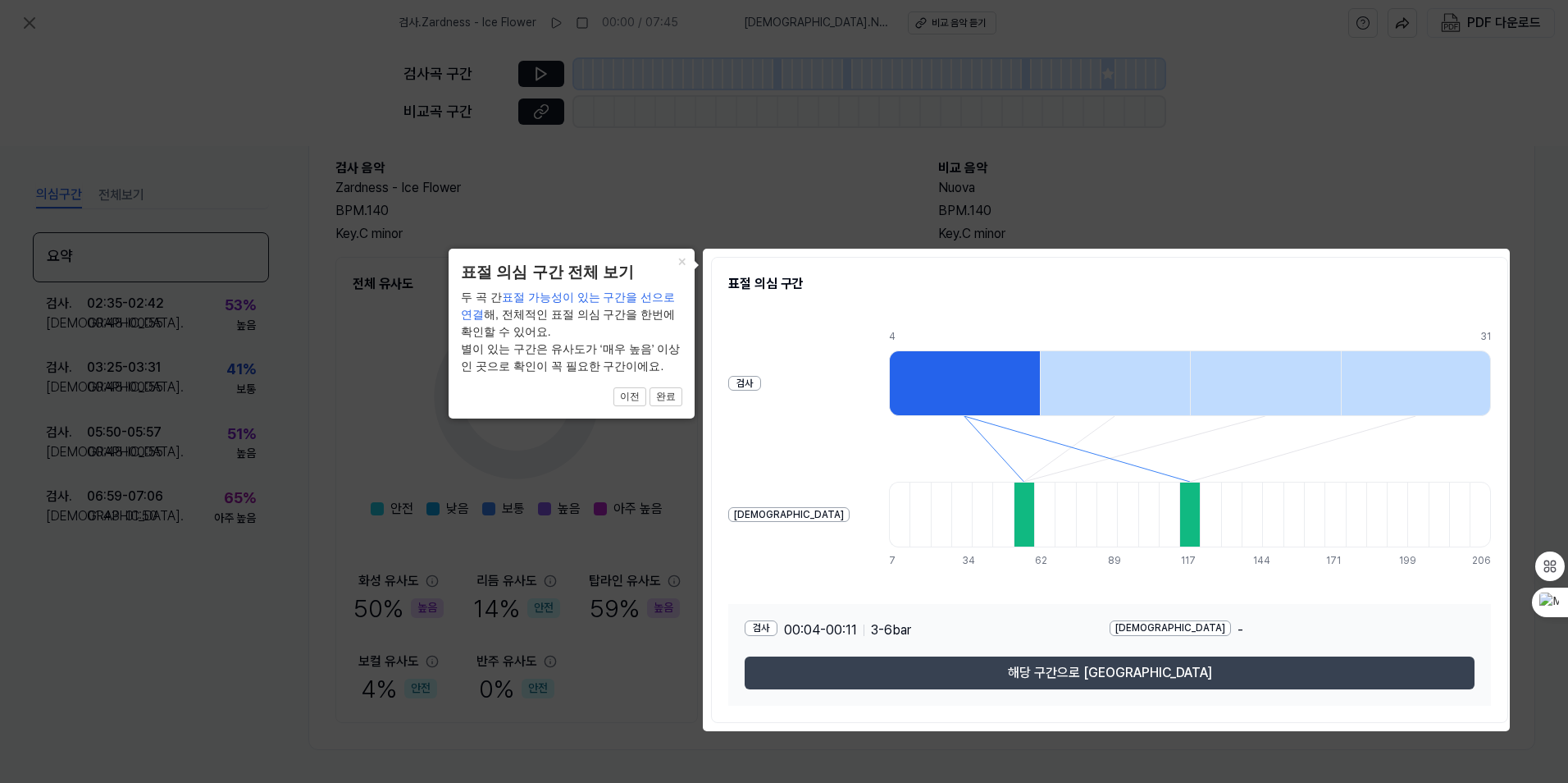
click at [1385, 669] on button "해당 구간으로 [GEOGRAPHIC_DATA]" at bounding box center [1109, 673] width 730 height 33
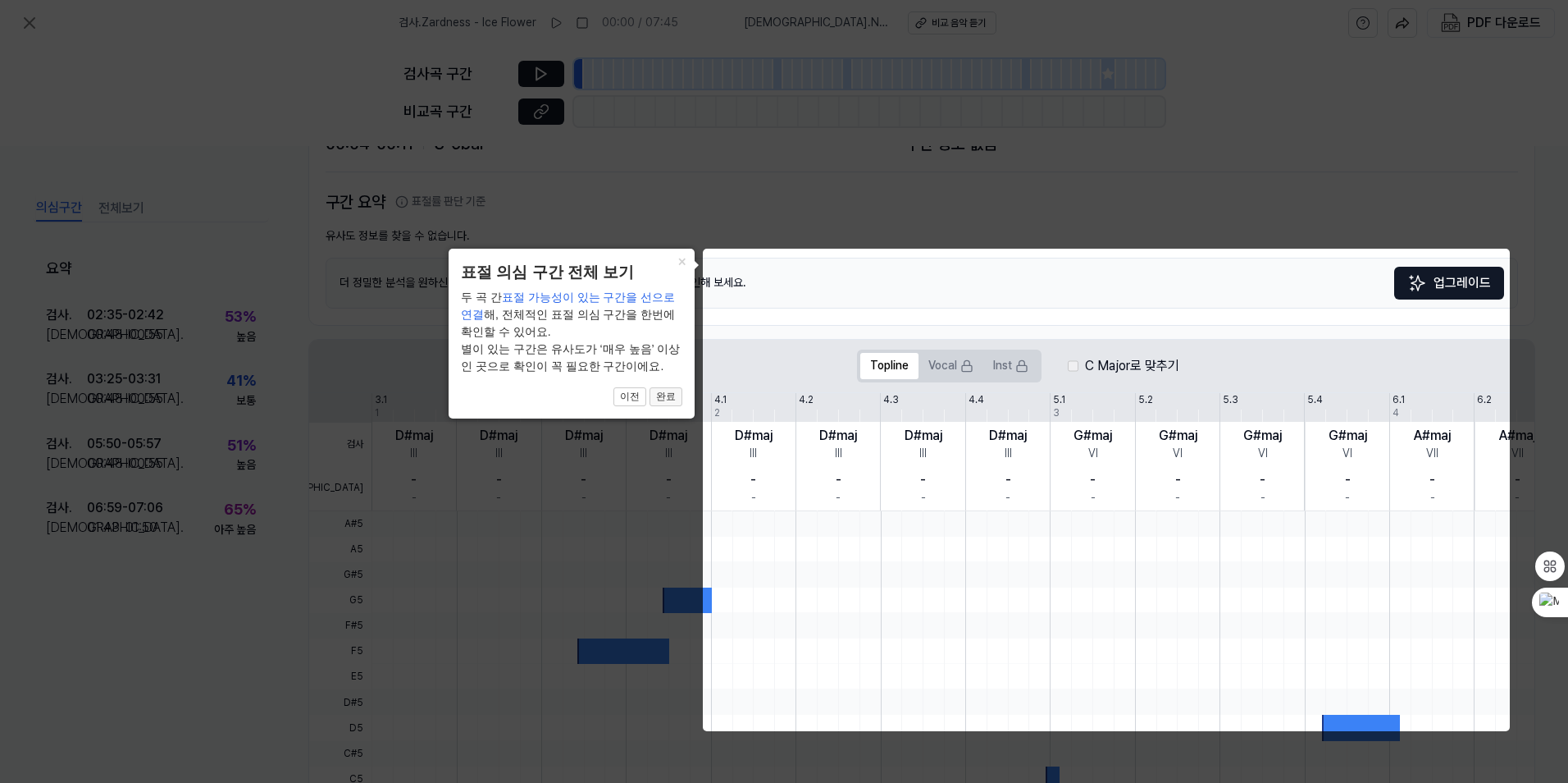
click at [676, 397] on button "완료" at bounding box center [666, 397] width 33 height 20
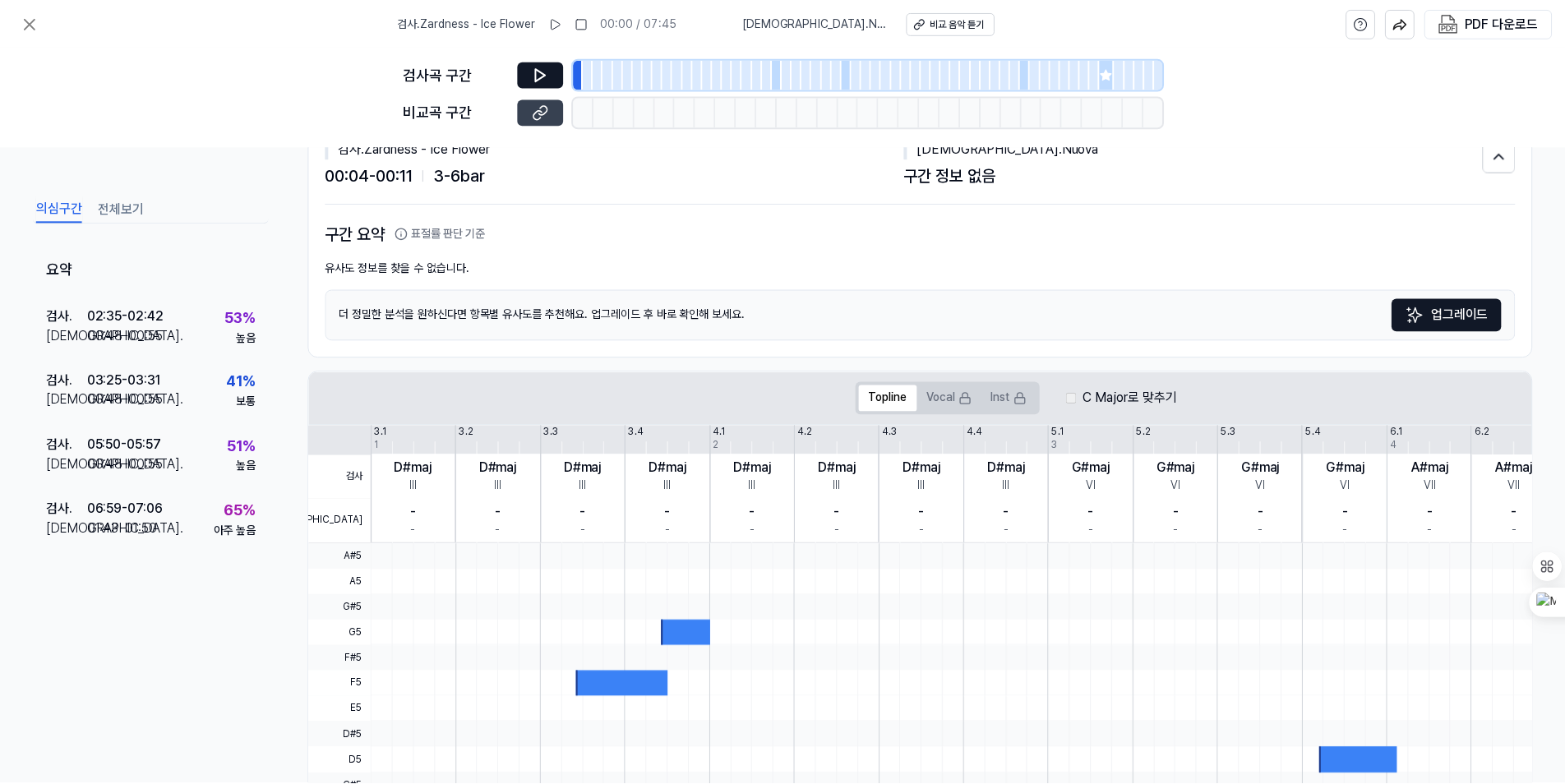
scroll to position [0, 0]
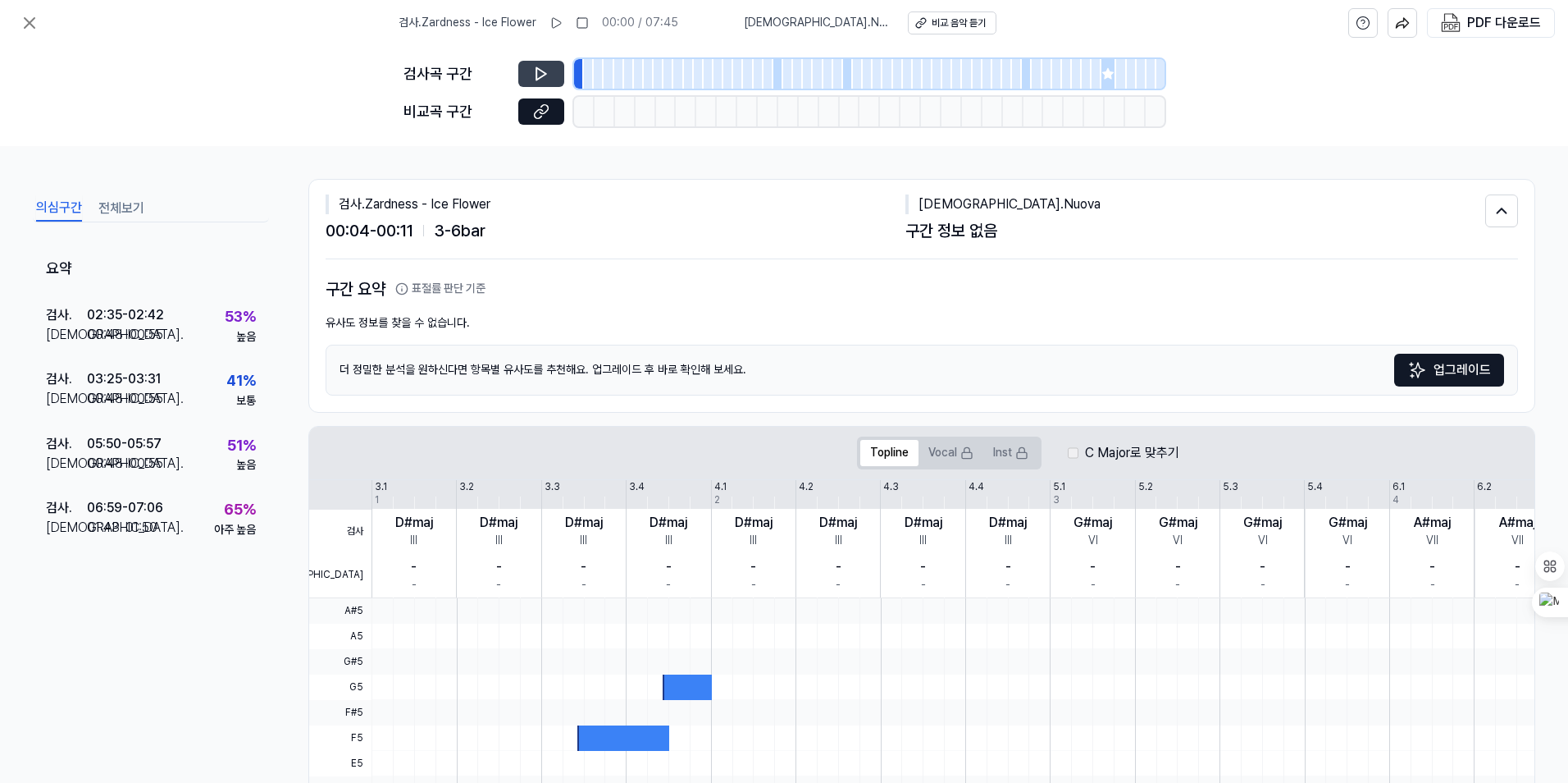
click at [532, 67] on button at bounding box center [541, 74] width 46 height 26
click at [555, 114] on button at bounding box center [541, 111] width 46 height 26
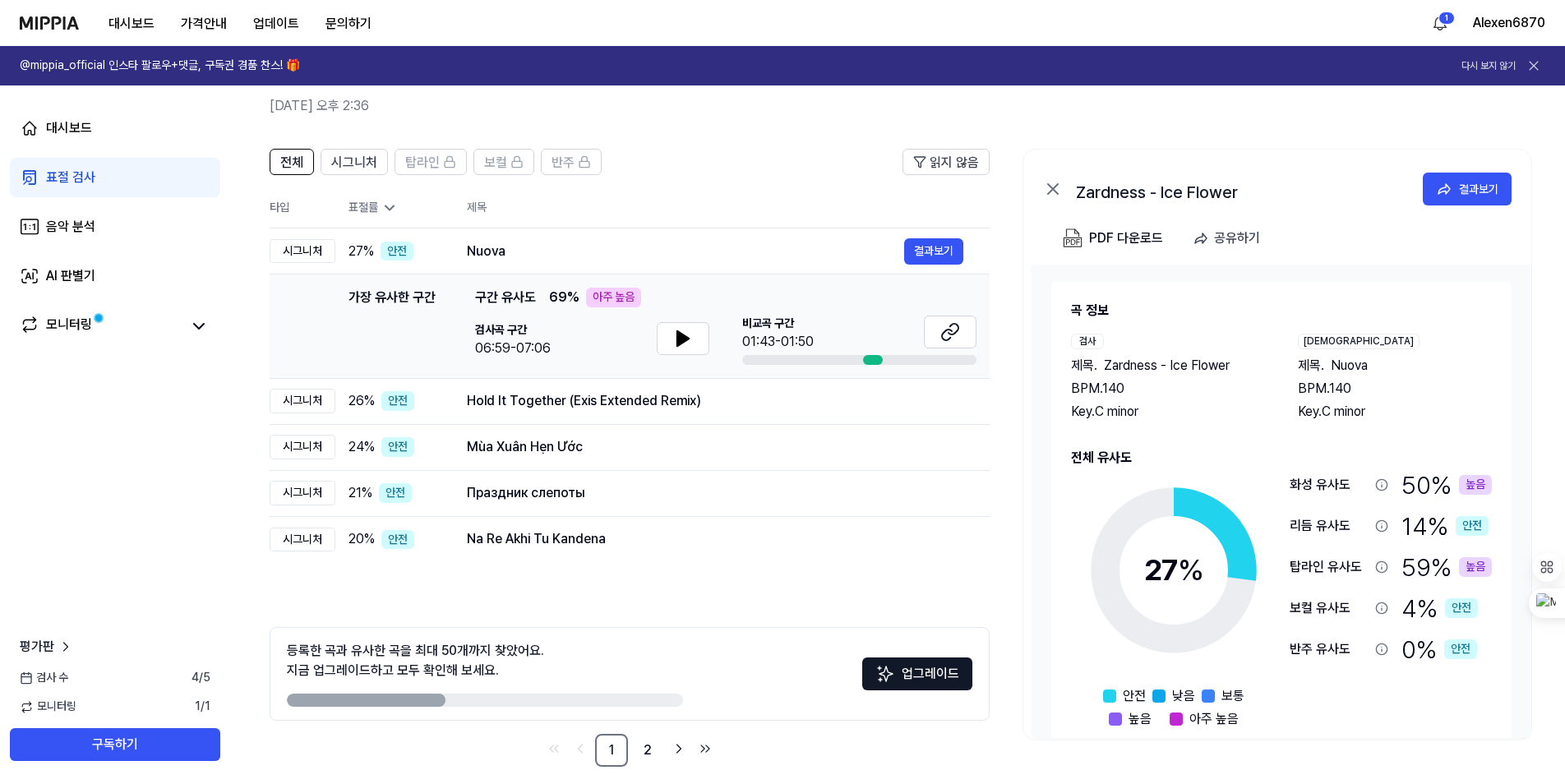
scroll to position [84, 0]
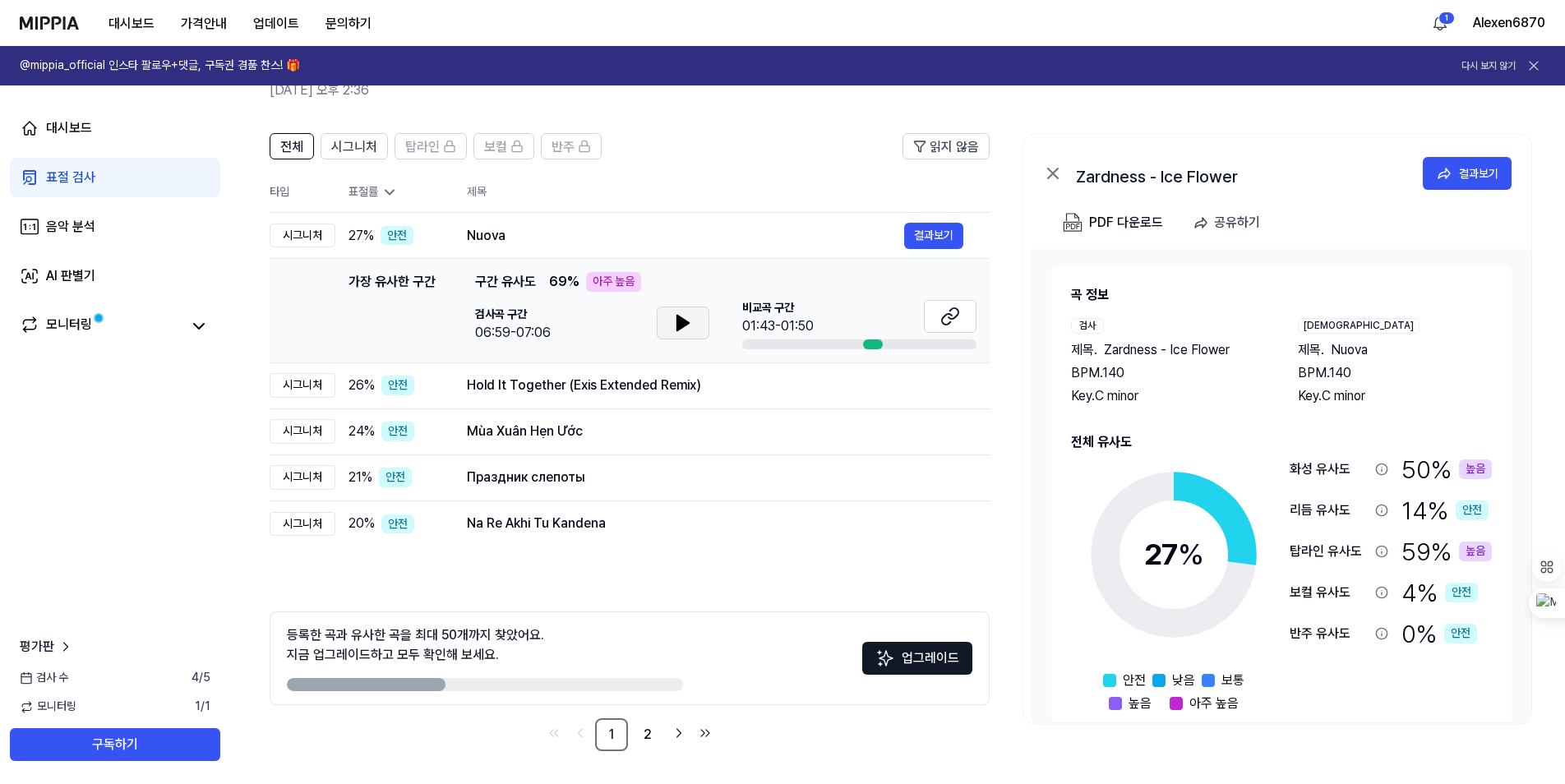
click at [682, 324] on icon at bounding box center [683, 323] width 12 height 15
click at [691, 324] on icon at bounding box center [683, 323] width 20 height 20
click at [937, 238] on button "결과보기" at bounding box center [934, 236] width 59 height 26
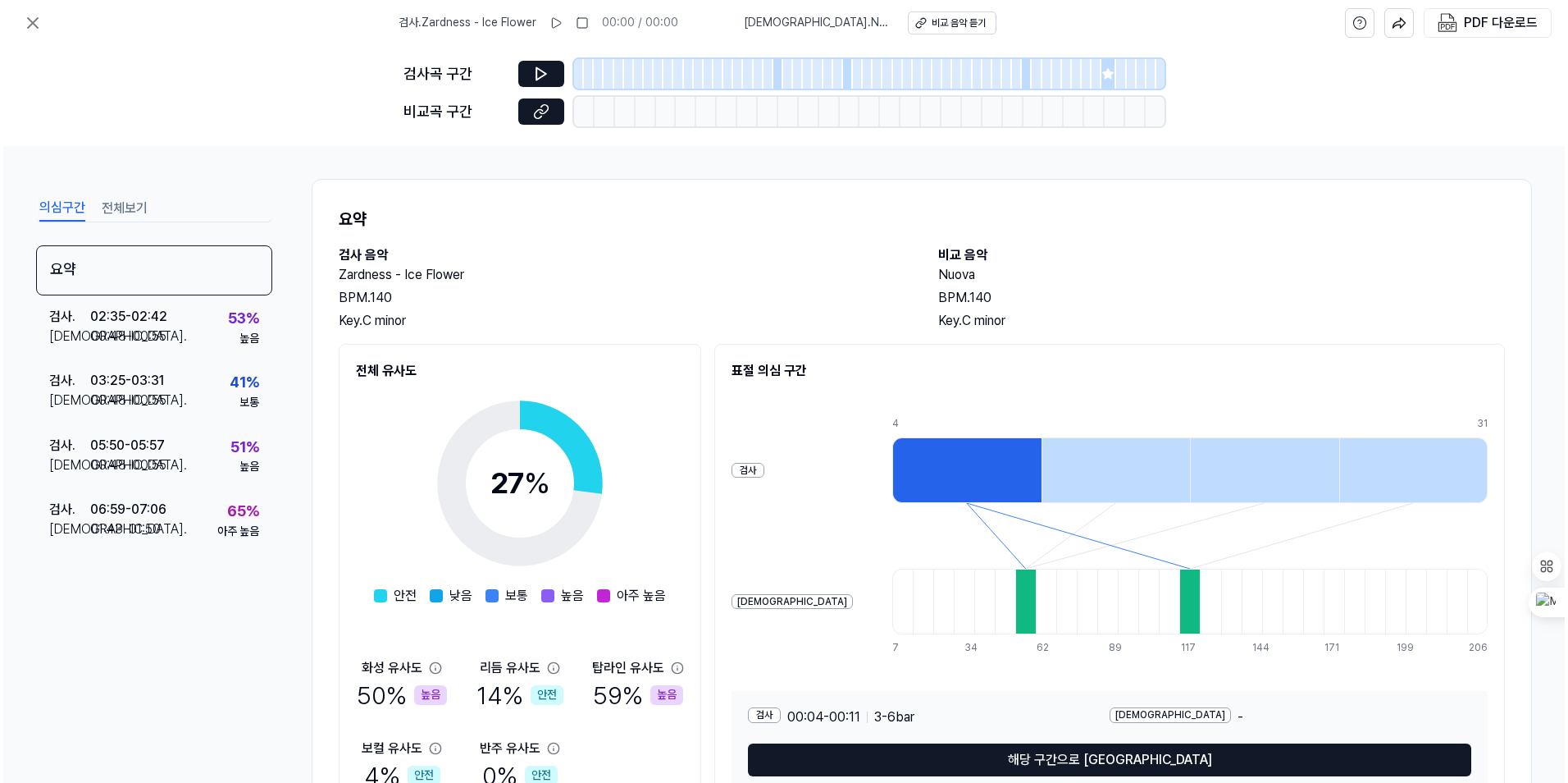
scroll to position [0, 0]
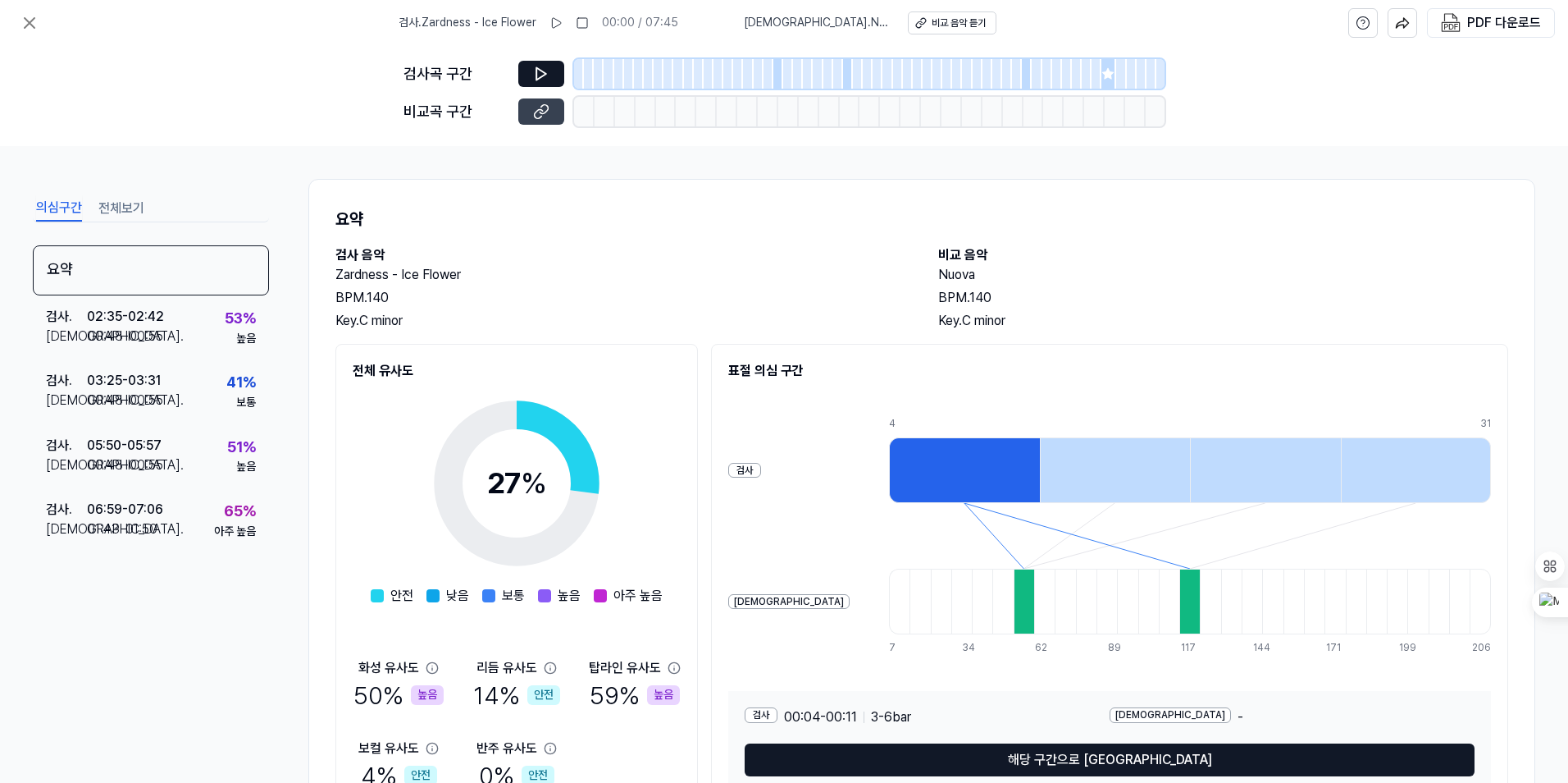
click at [553, 110] on button at bounding box center [541, 111] width 46 height 26
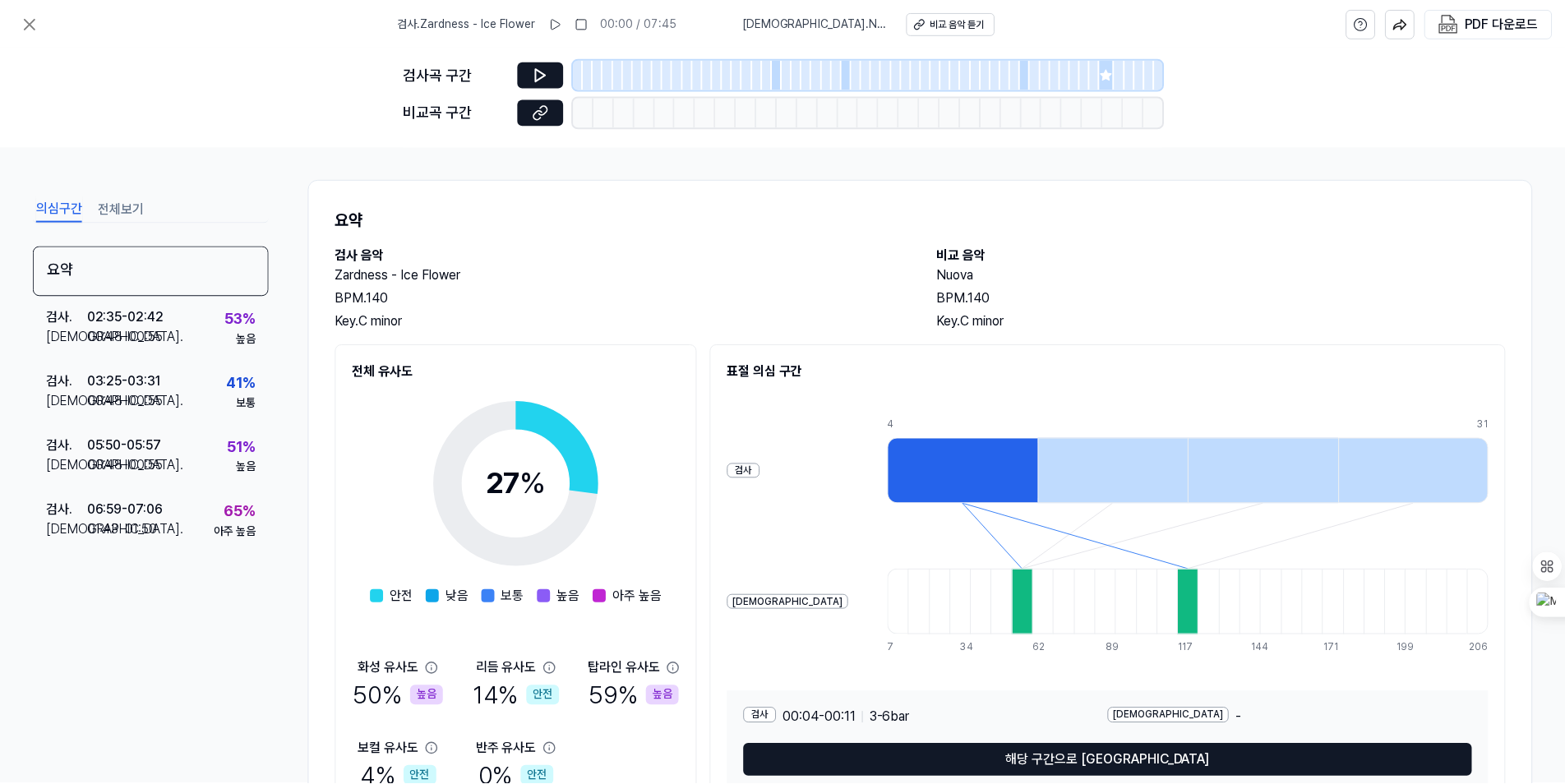
scroll to position [84, 0]
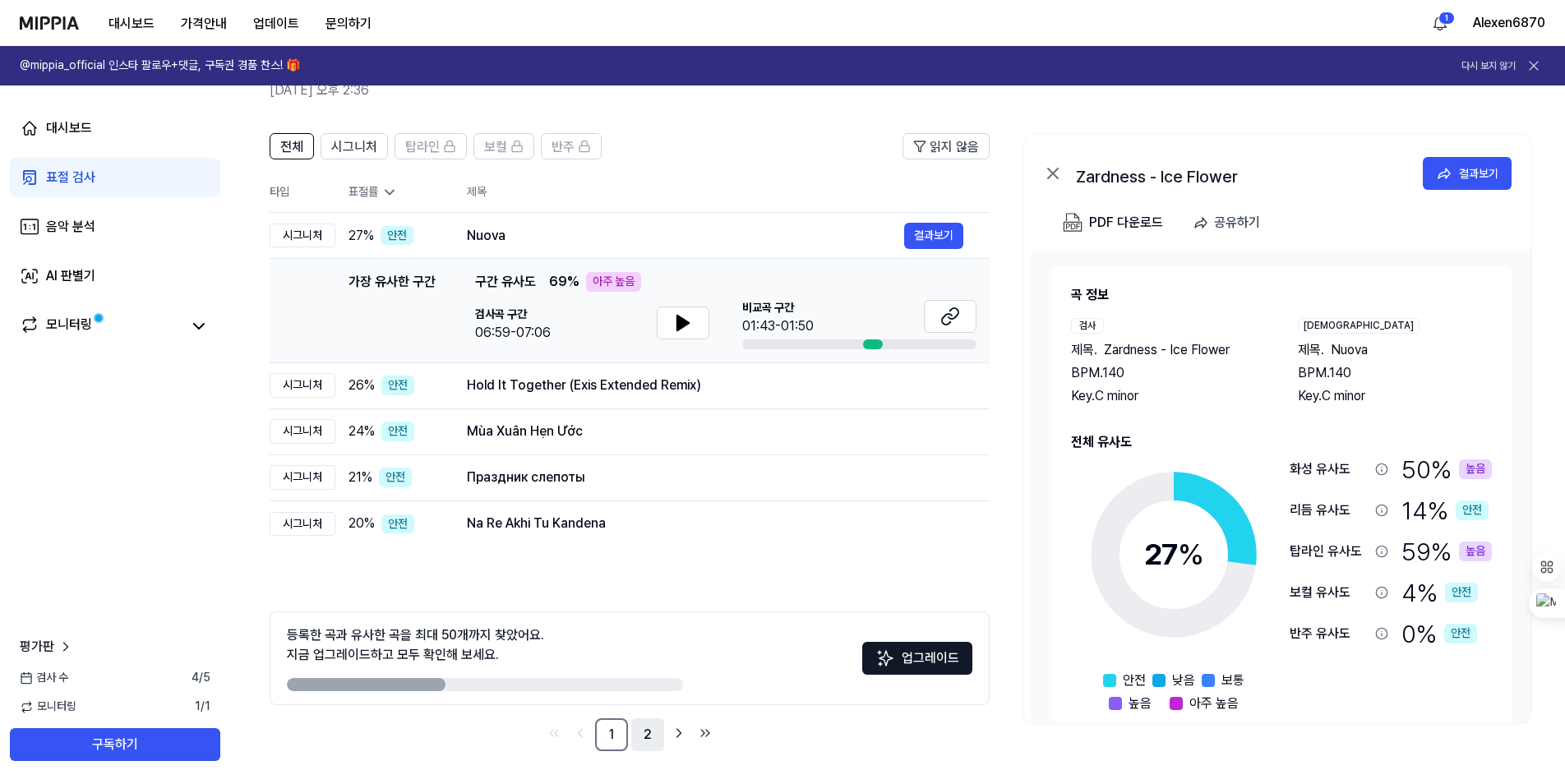
click at [647, 728] on link "2" at bounding box center [648, 735] width 33 height 33
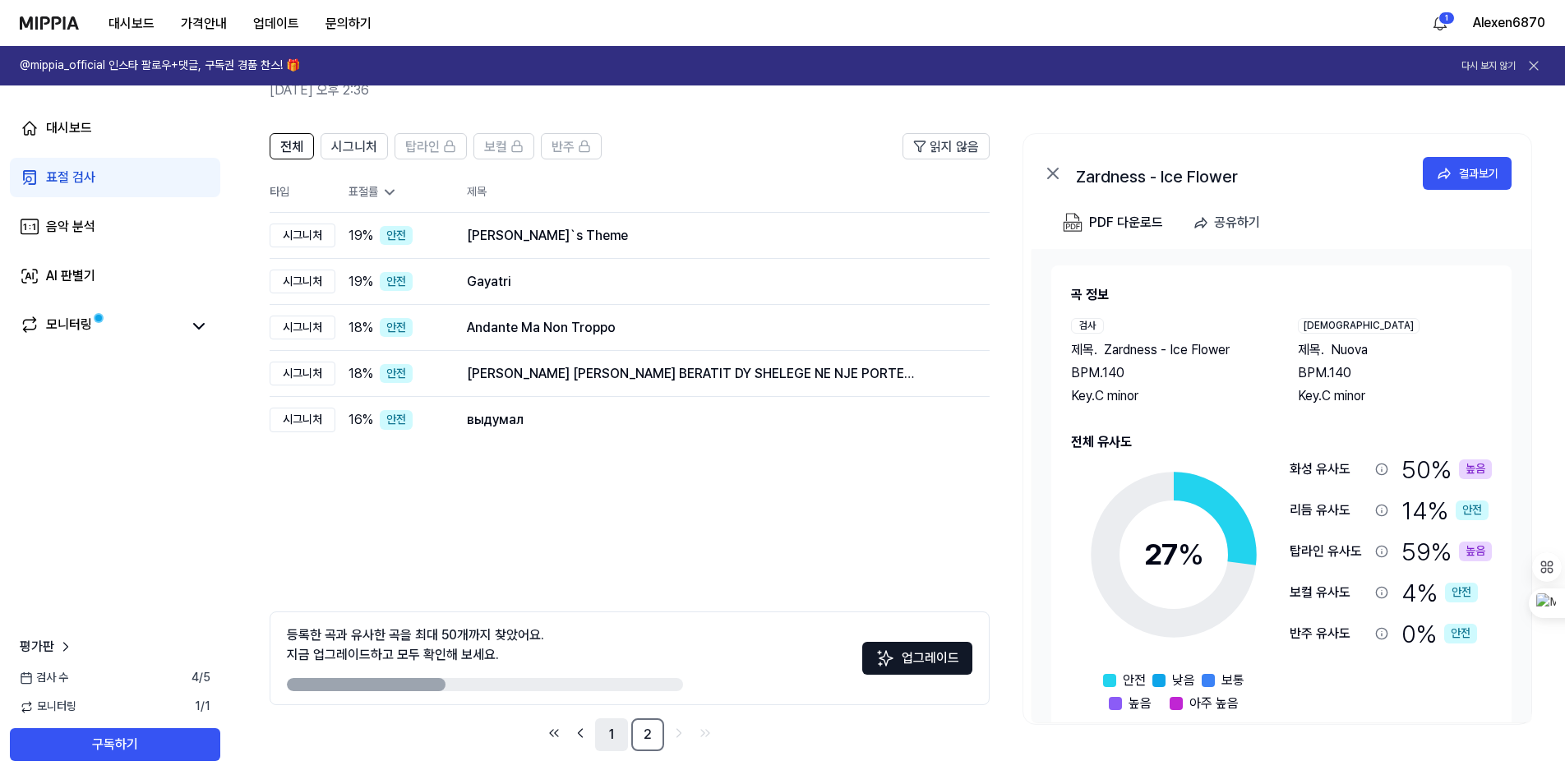
click at [614, 738] on link "1" at bounding box center [611, 735] width 33 height 33
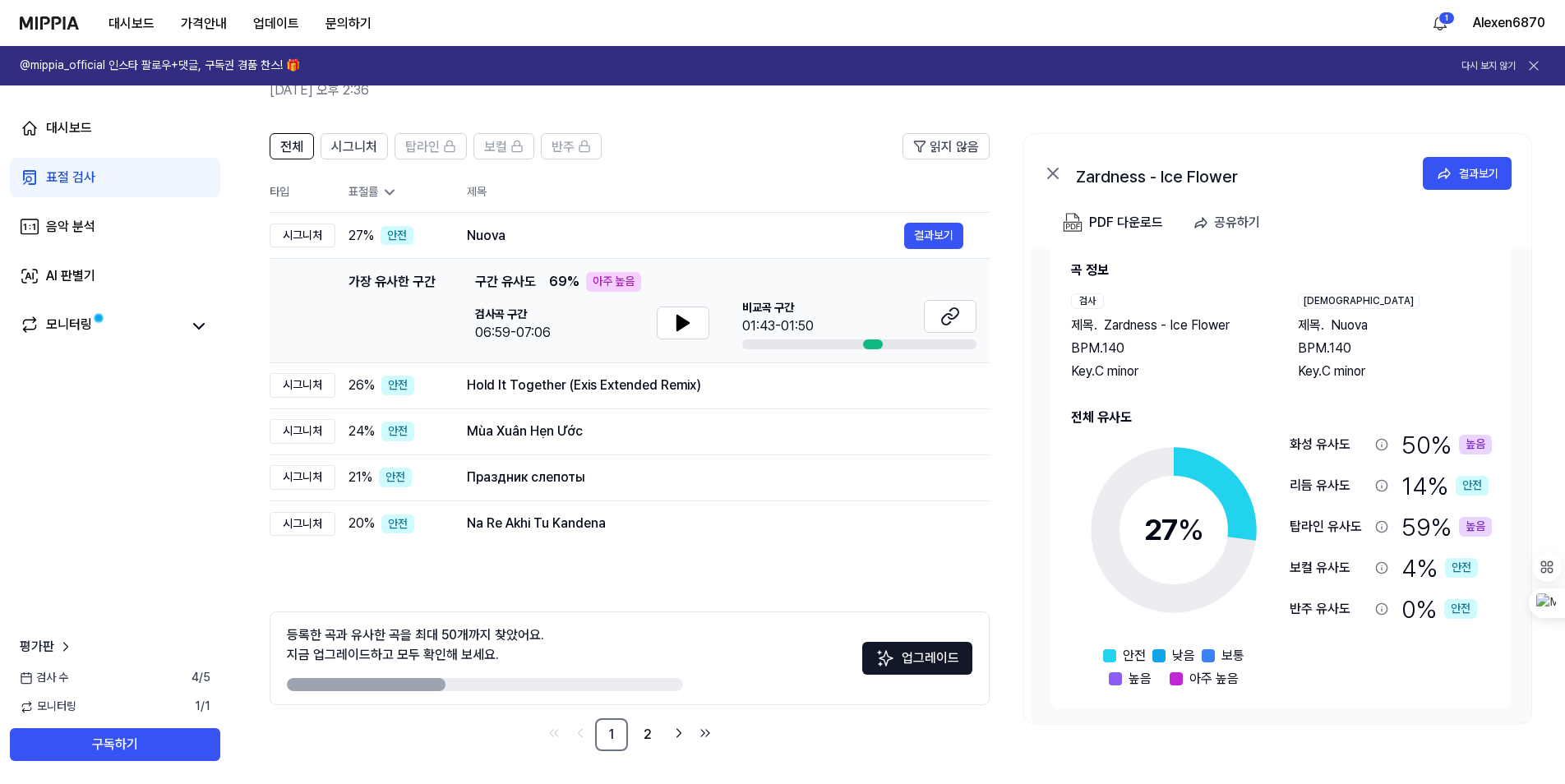
scroll to position [27, 0]
click at [371, 142] on span "시그니처" at bounding box center [354, 148] width 46 height 20
click at [301, 156] on span "전체" at bounding box center [292, 148] width 23 height 20
drag, startPoint x: 384, startPoint y: 685, endPoint x: 490, endPoint y: 688, distance: 106.0
click at [482, 687] on div at bounding box center [485, 684] width 396 height 13
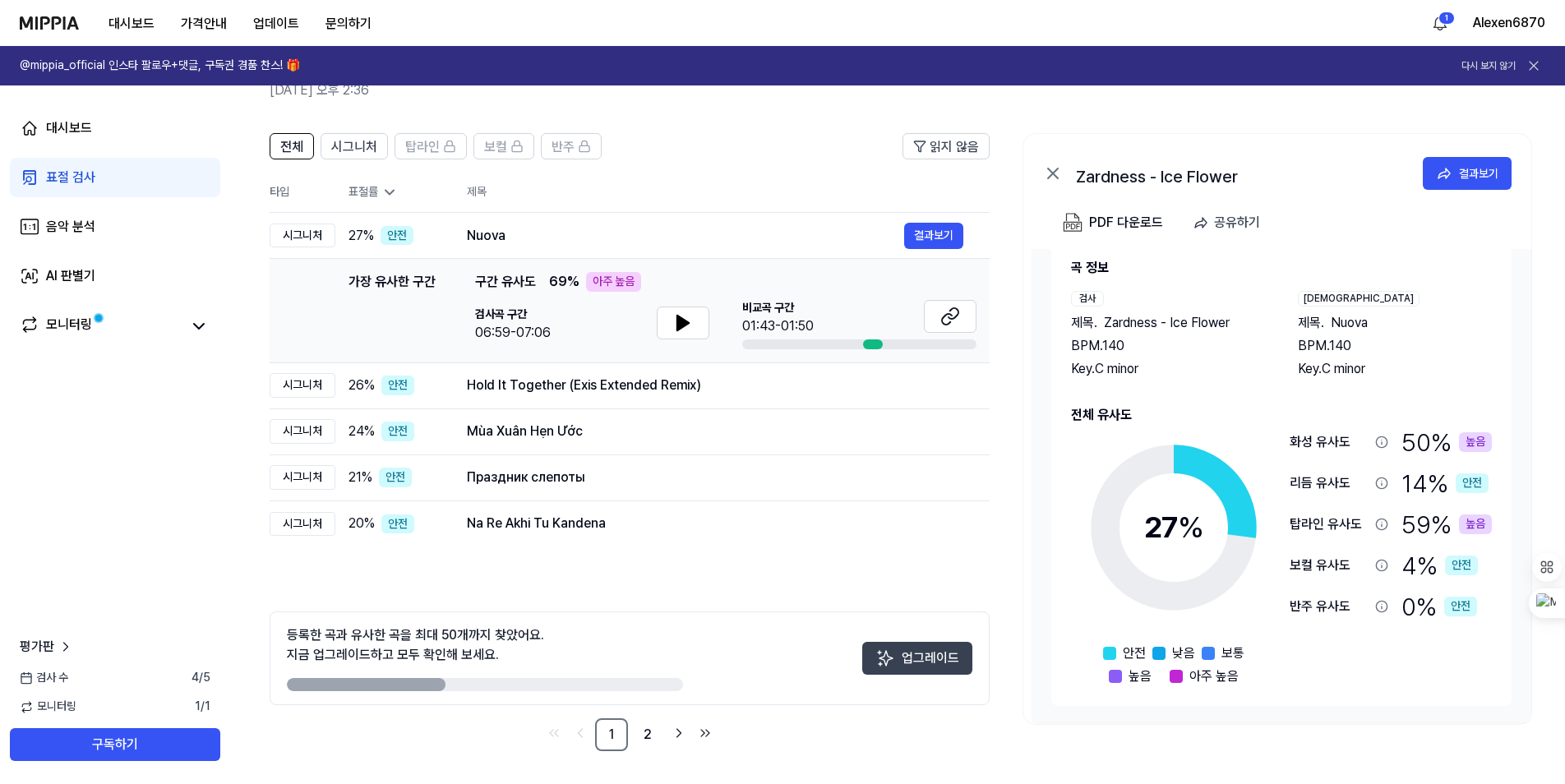
click at [926, 667] on button "업그레이드" at bounding box center [917, 658] width 110 height 33
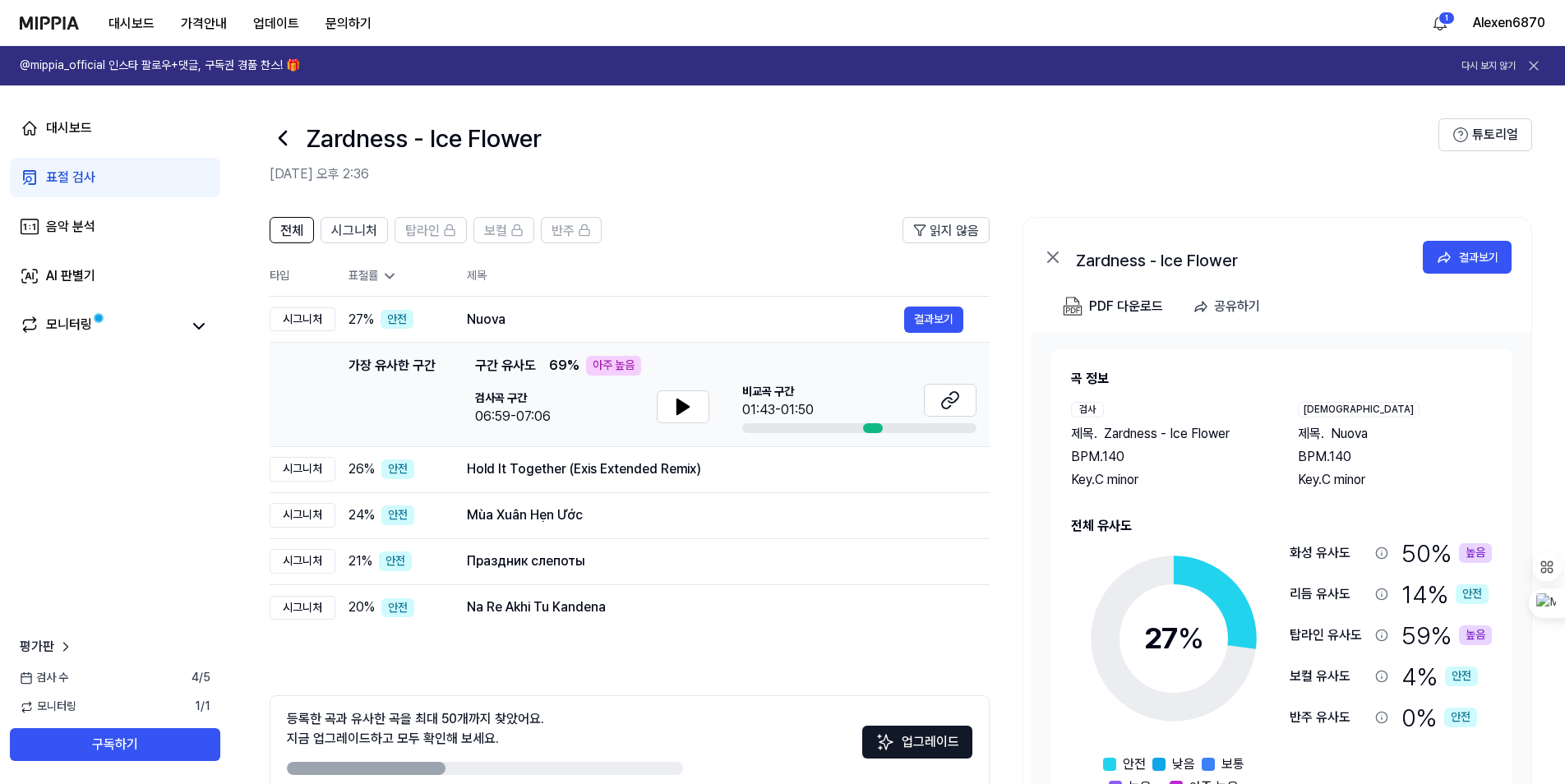
click at [277, 138] on icon at bounding box center [282, 137] width 26 height 26
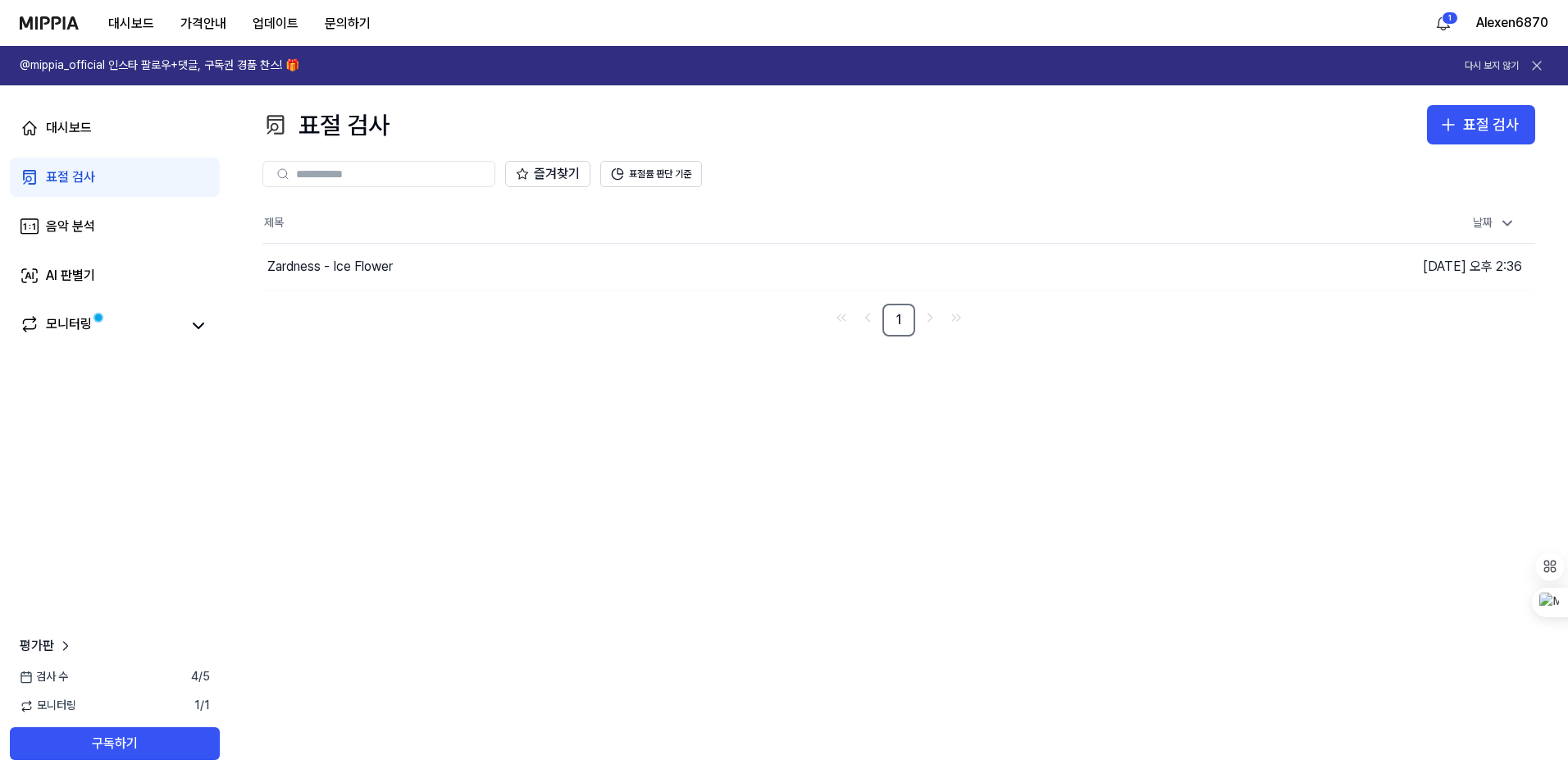
click at [75, 181] on div "표절 검사" at bounding box center [71, 177] width 49 height 20
click at [53, 115] on link "대시보드" at bounding box center [115, 127] width 210 height 39
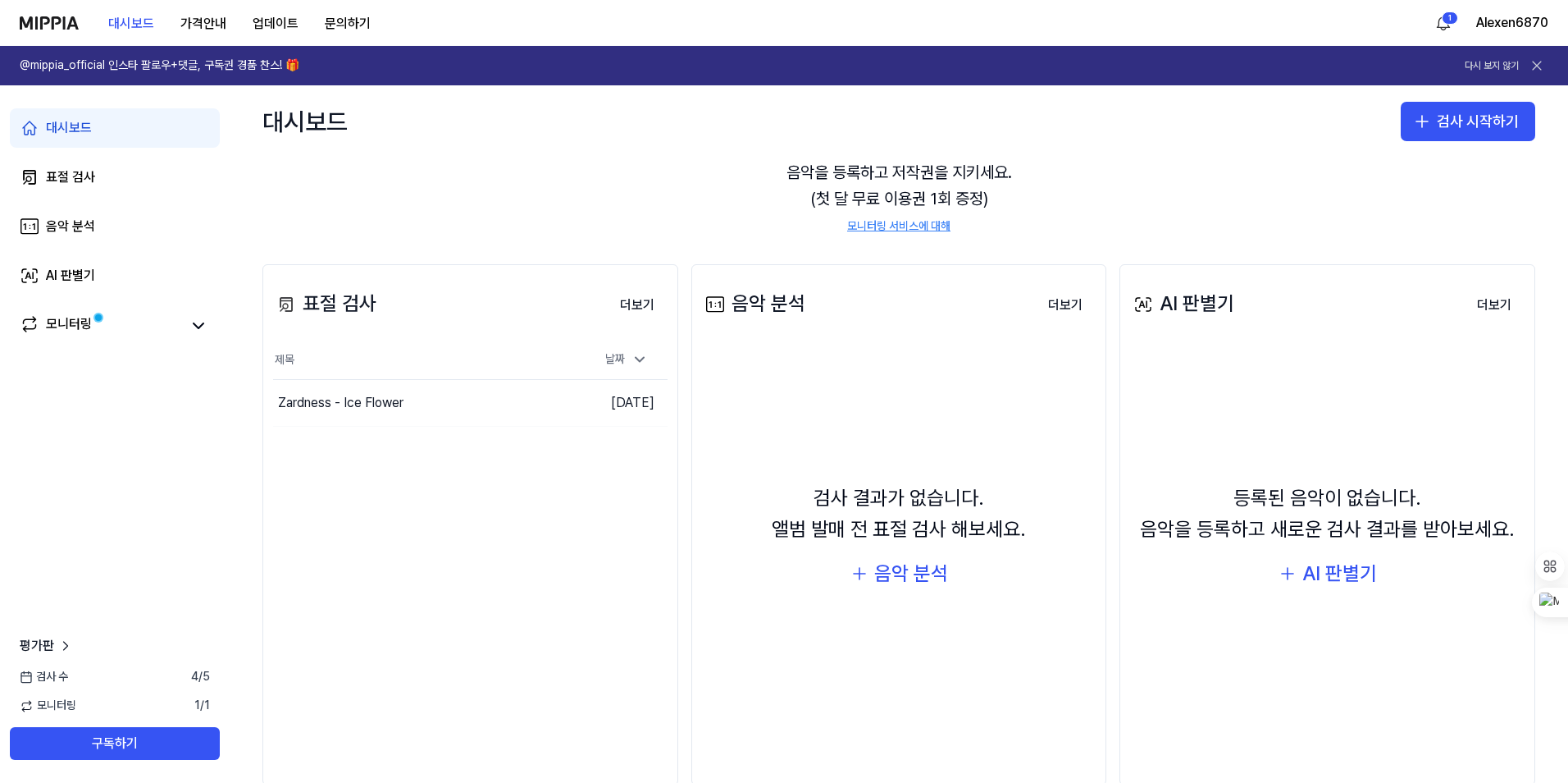
scroll to position [122, 0]
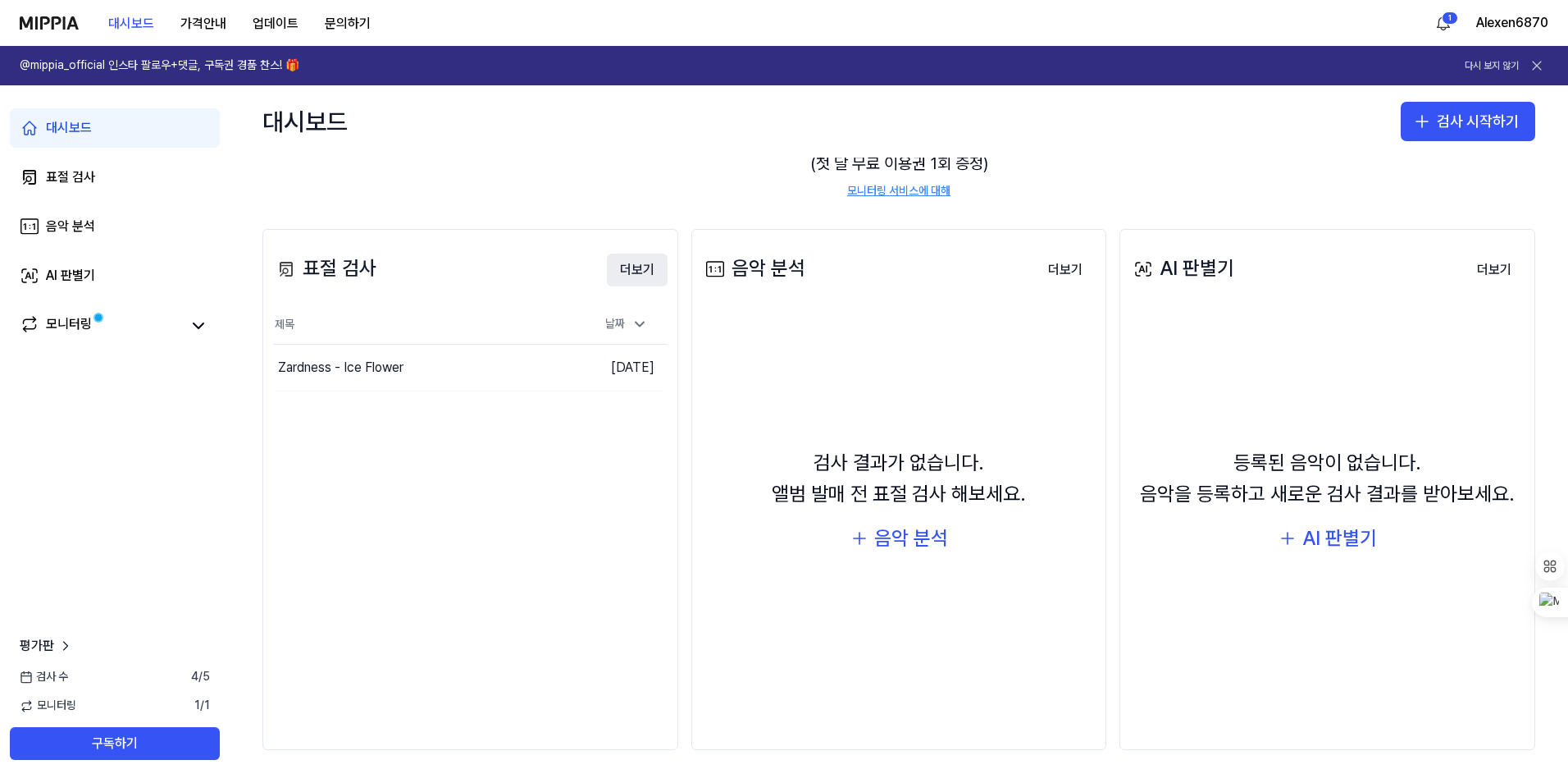
click at [628, 268] on button "더보기" at bounding box center [637, 270] width 61 height 33
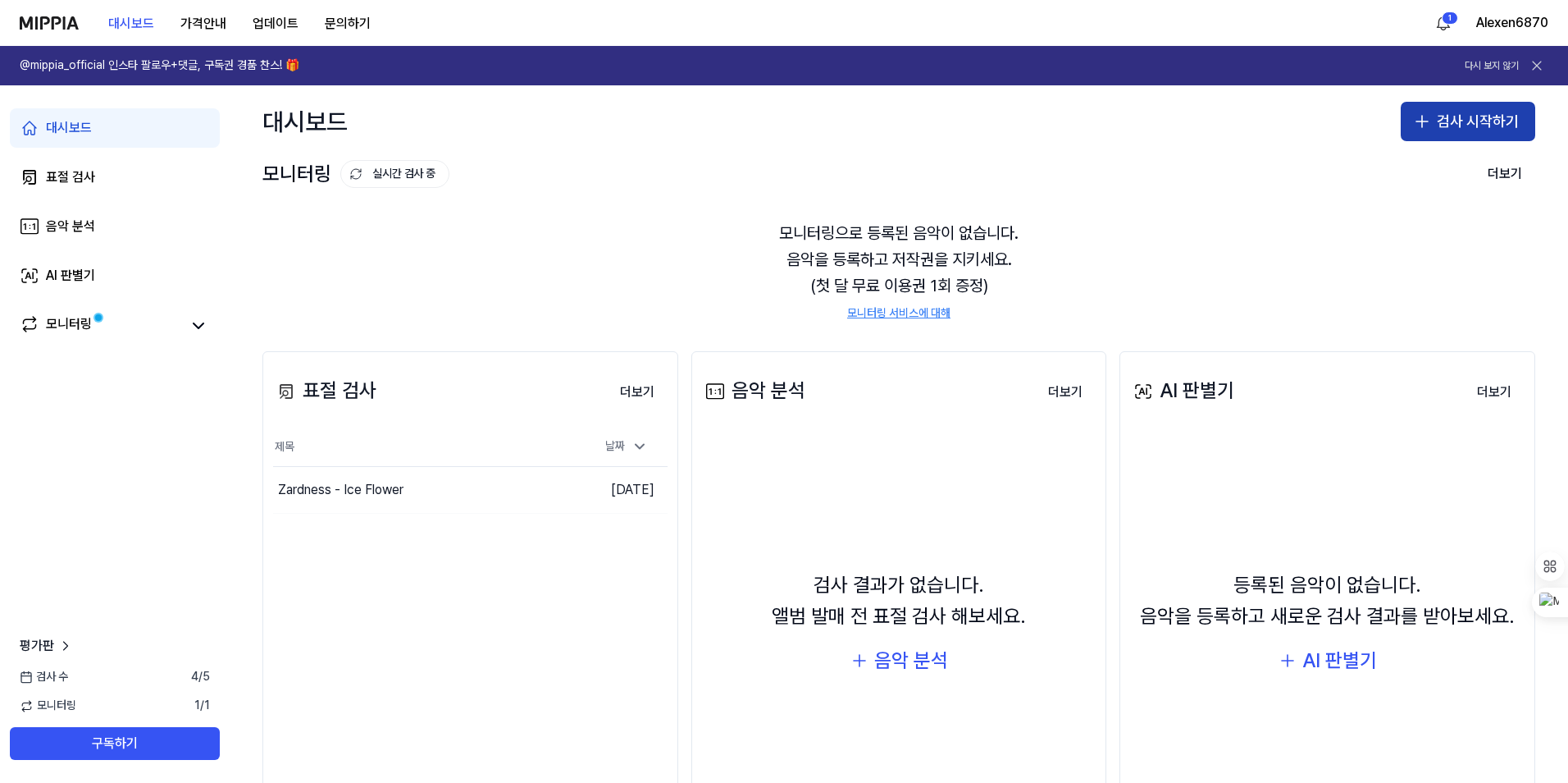
click at [1475, 109] on button "검사 시작하기" at bounding box center [1468, 121] width 135 height 39
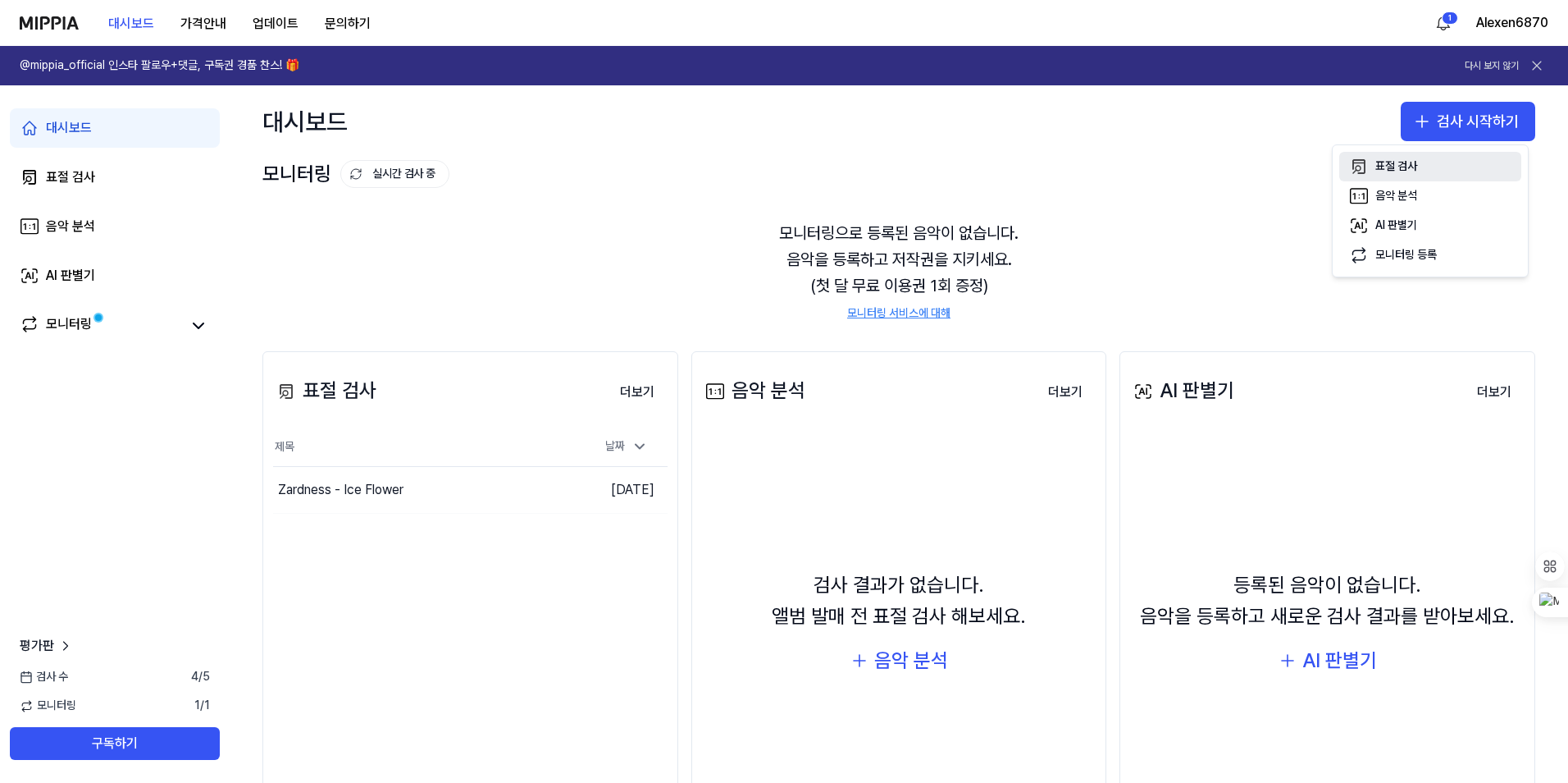
click at [1428, 171] on button "표절 검사" at bounding box center [1431, 166] width 182 height 29
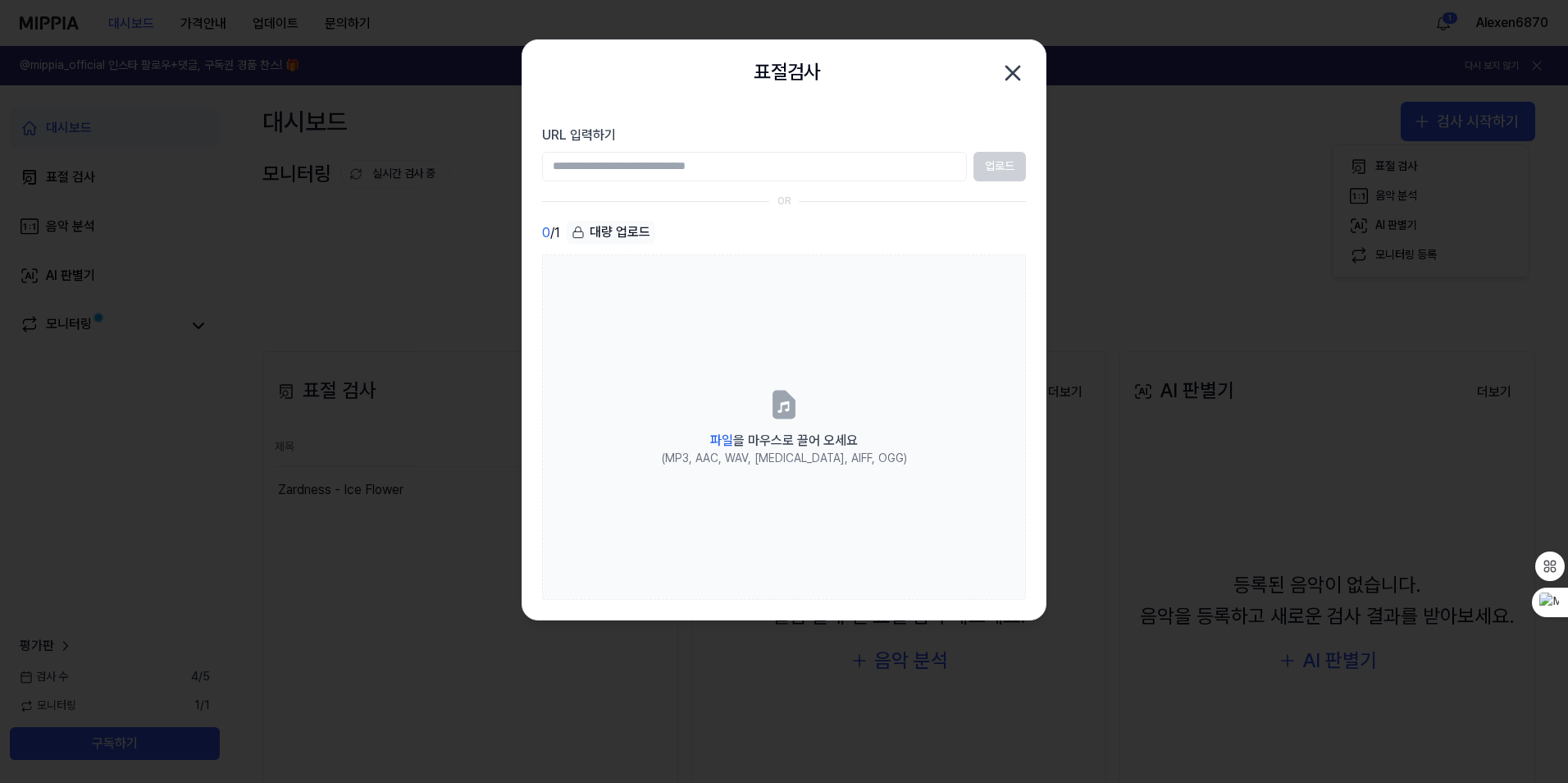
click at [810, 167] on input "URL 입력하기" at bounding box center [754, 166] width 424 height 29
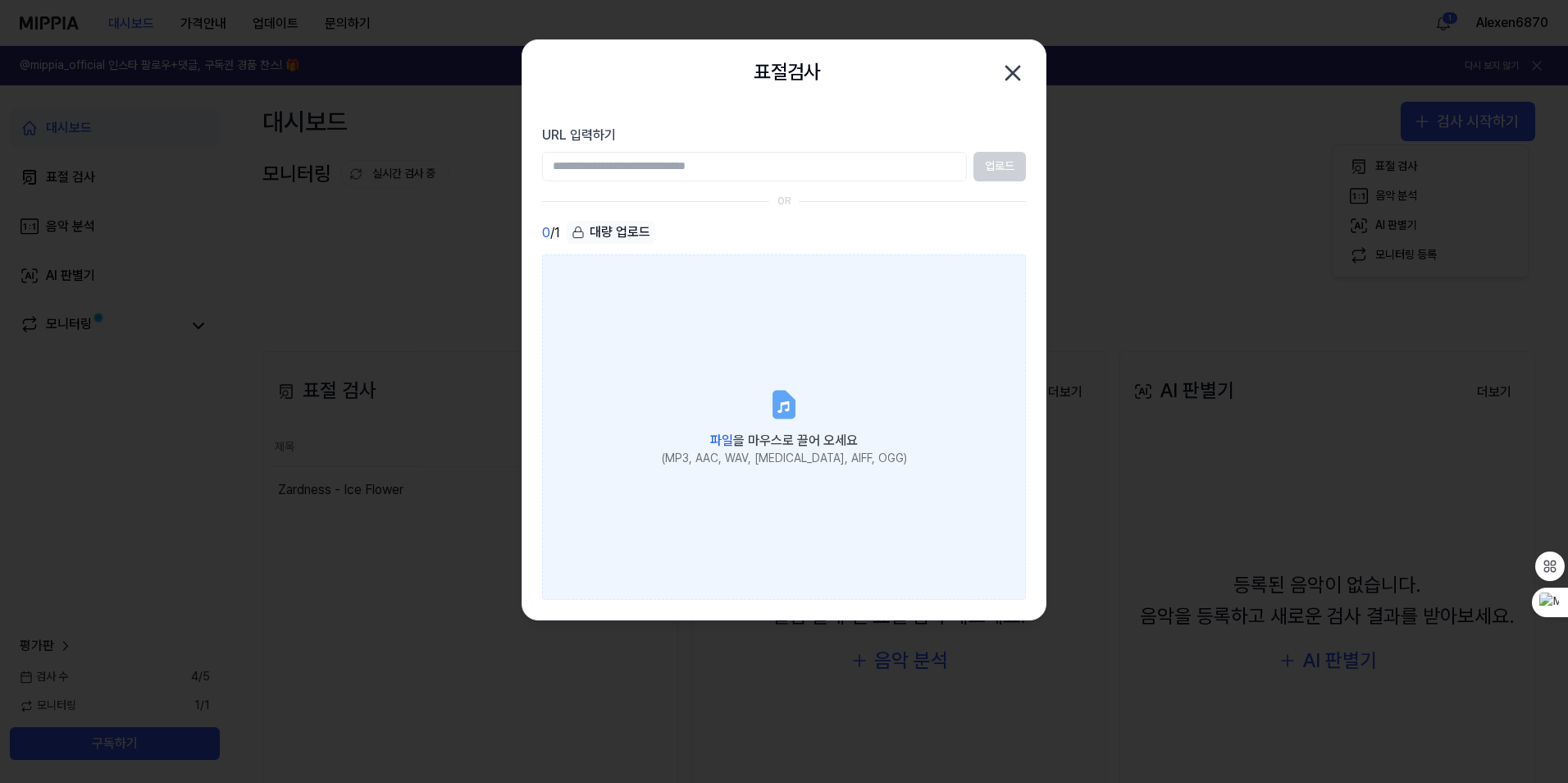
click at [795, 394] on icon at bounding box center [784, 405] width 33 height 33
click at [0, 0] on input "파일 을 마우스로 끌어 오세요 (MP3, AAC, WAV, [MEDICAL_DATA], AIFF, OGG)" at bounding box center [0, 0] width 0 height 0
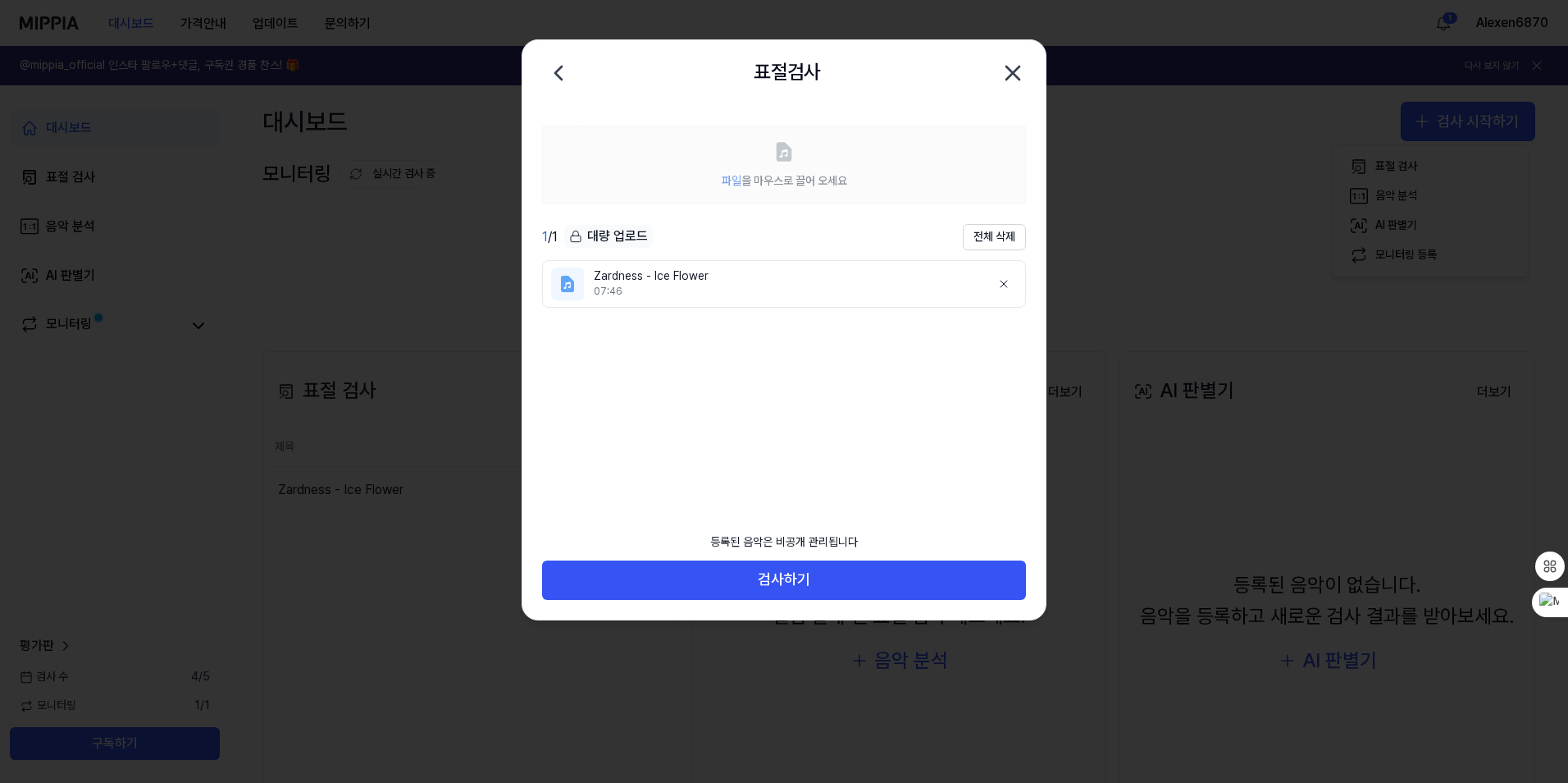
click at [832, 427] on ul "Zardness - Ice Flower 07:46" at bounding box center [784, 380] width 484 height 240
click at [1013, 75] on icon "button" at bounding box center [1013, 73] width 26 height 26
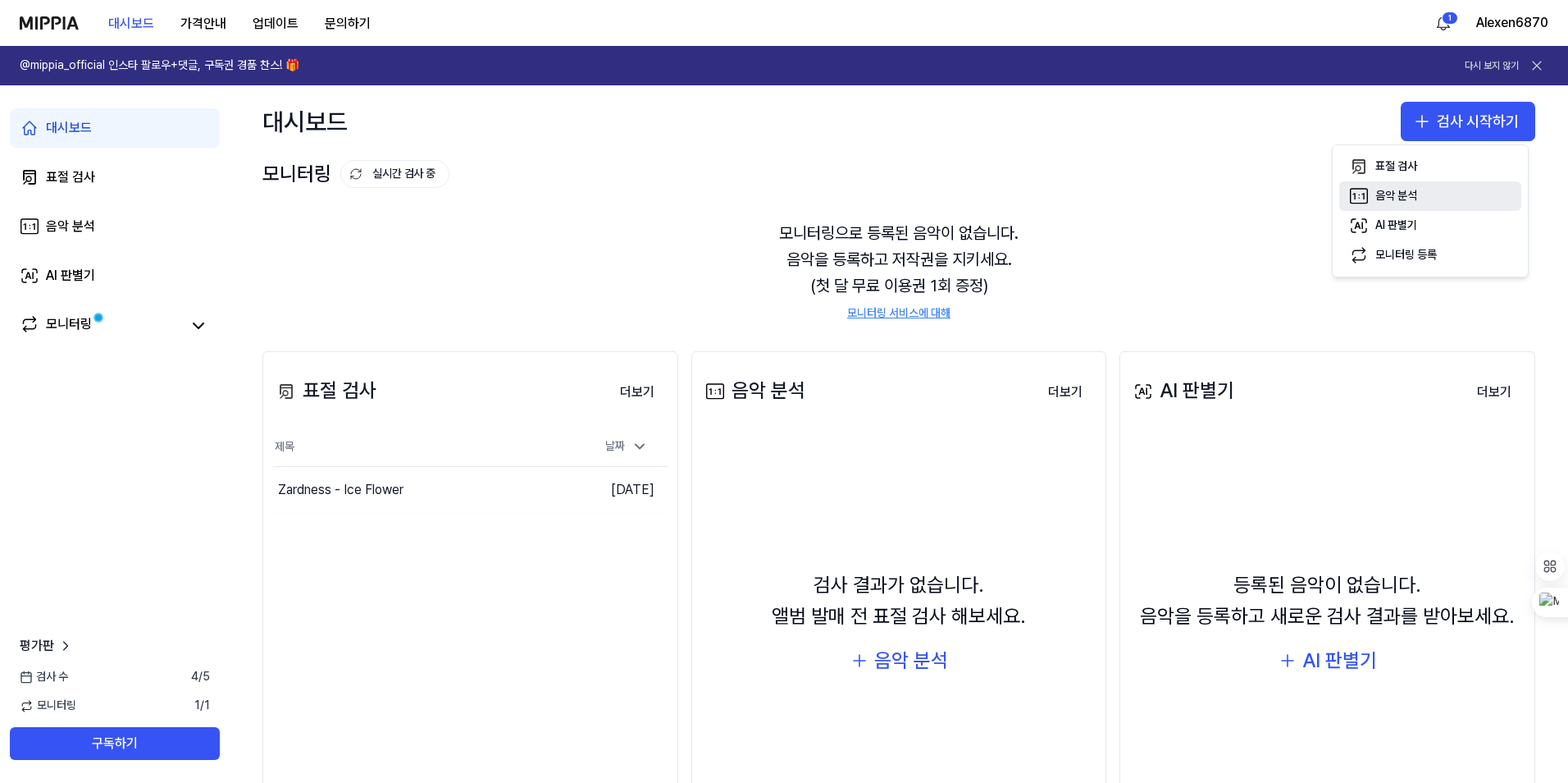
click at [1408, 186] on button "음악 분석" at bounding box center [1431, 196] width 182 height 29
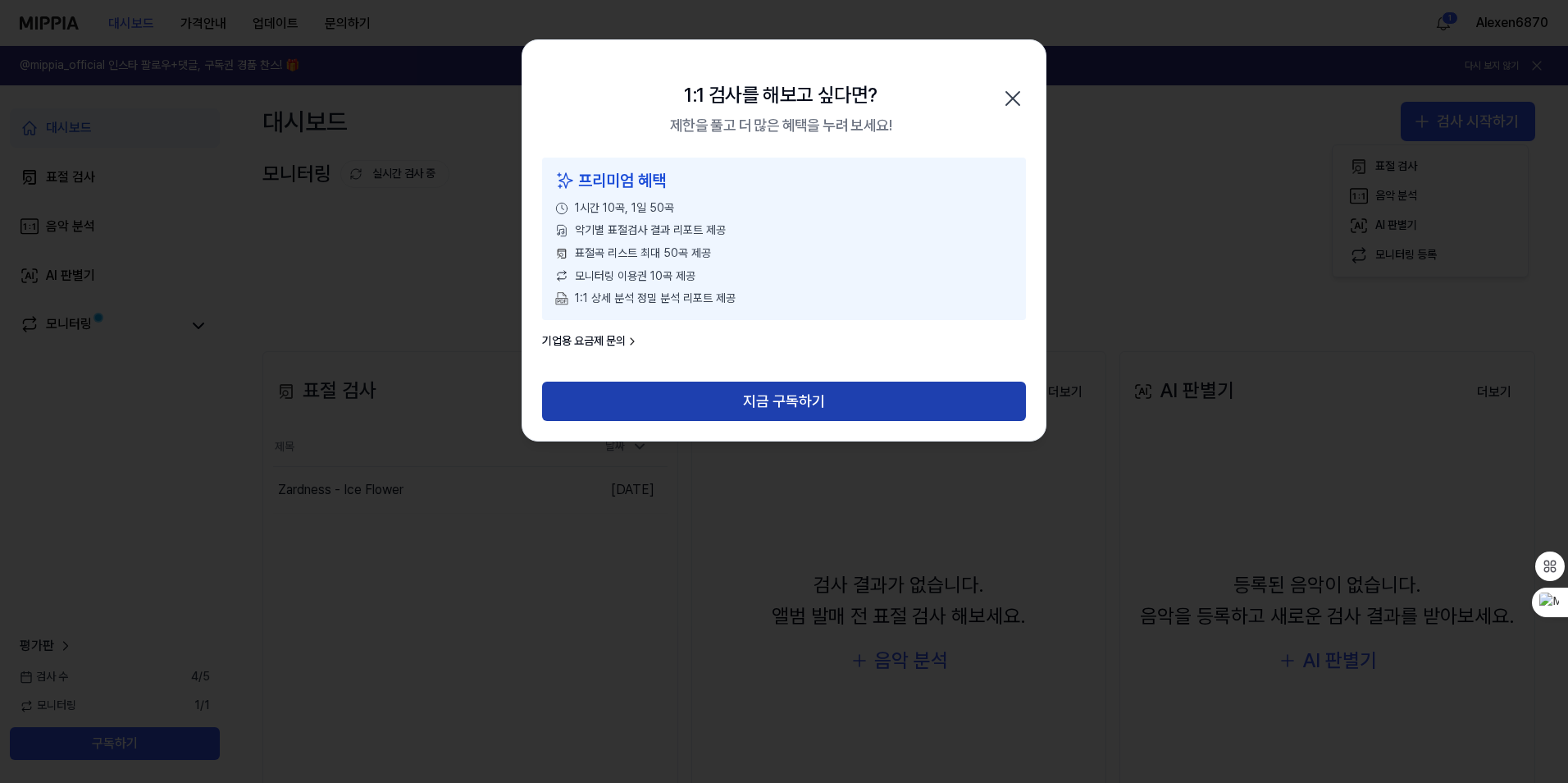
click at [788, 394] on button "지금 구독하기" at bounding box center [784, 401] width 484 height 39
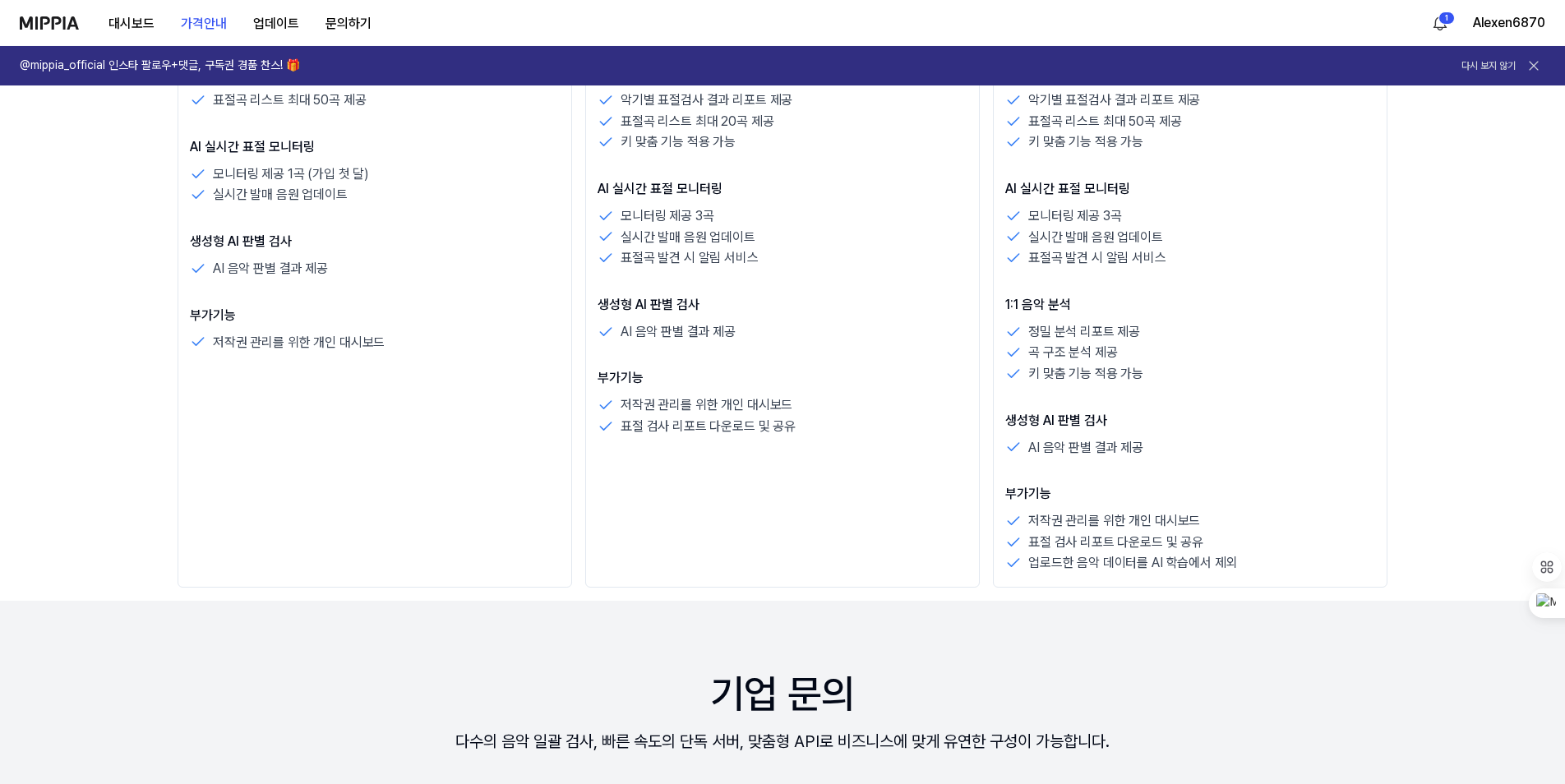
scroll to position [657, 0]
